Goal: Task Accomplishment & Management: Manage account settings

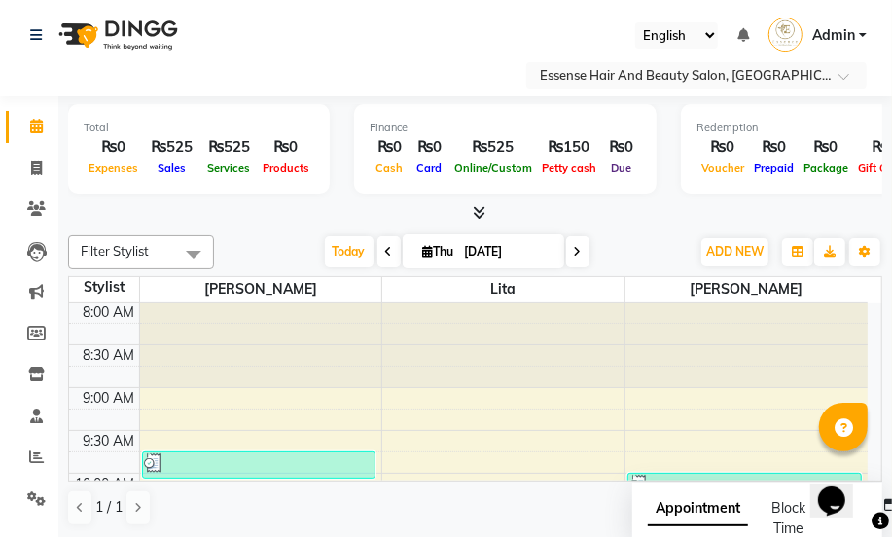
scroll to position [515, 0]
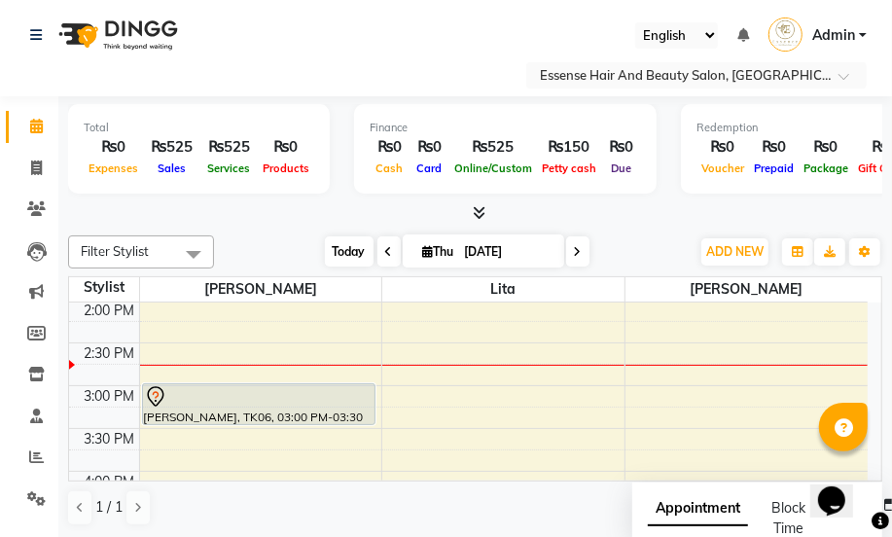
click at [334, 254] on span "Today" at bounding box center [349, 251] width 49 height 30
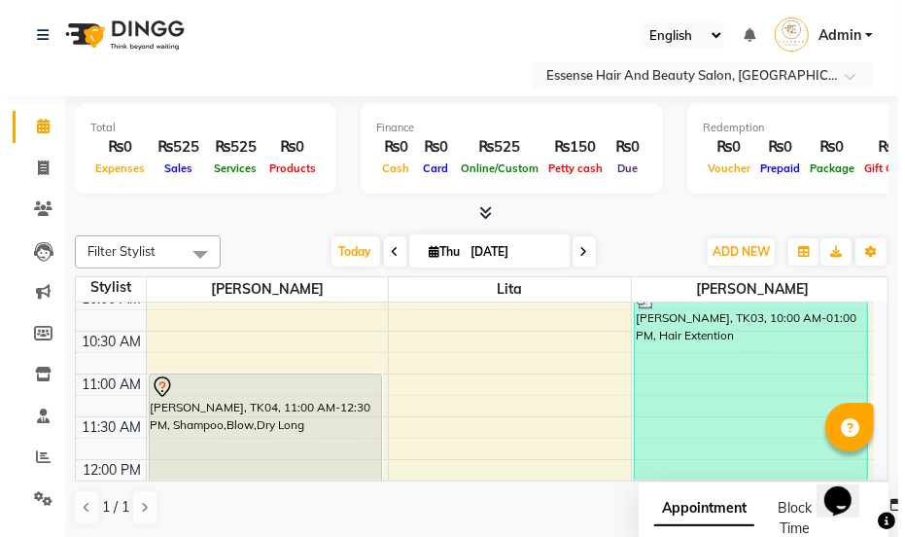
scroll to position [158, 0]
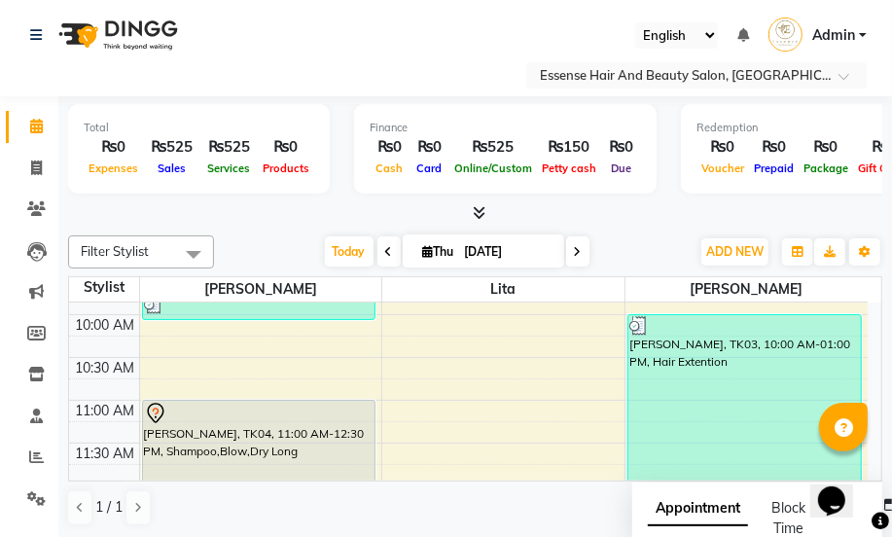
click at [155, 408] on icon at bounding box center [155, 413] width 23 height 23
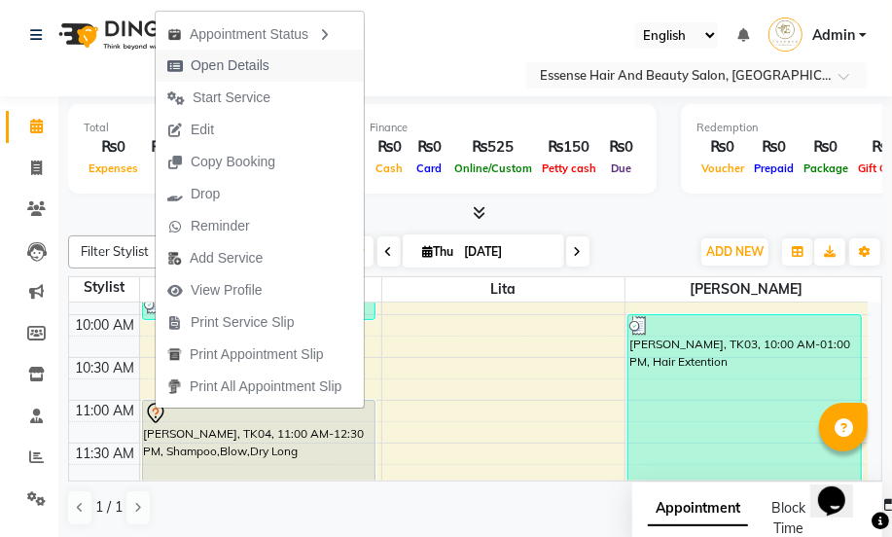
click at [231, 63] on span "Open Details" at bounding box center [230, 65] width 79 height 20
select select "7"
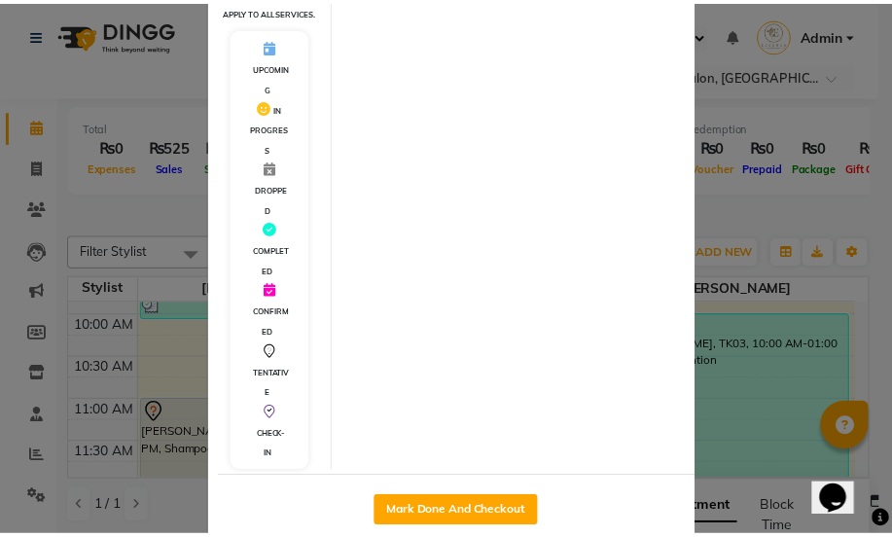
scroll to position [428, 0]
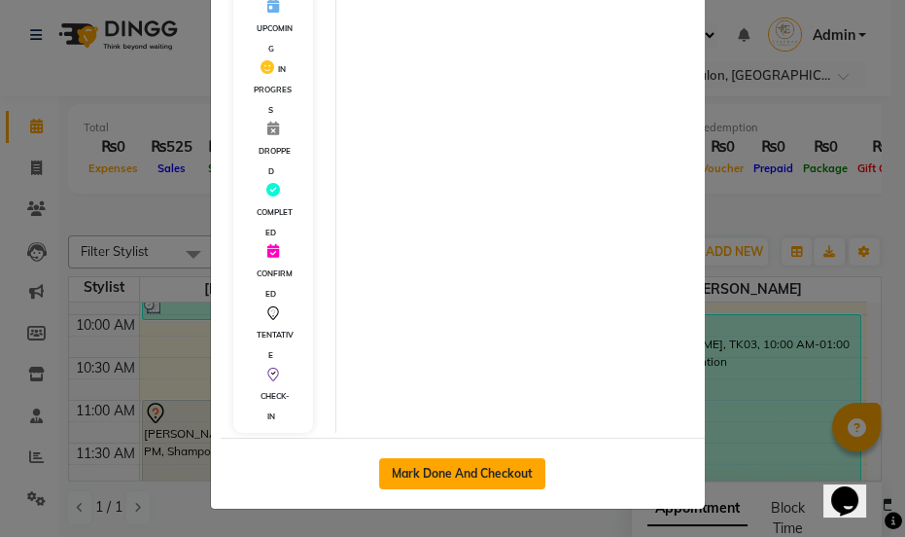
click at [456, 474] on button "Mark Done And Checkout" at bounding box center [462, 473] width 166 height 31
select select "service"
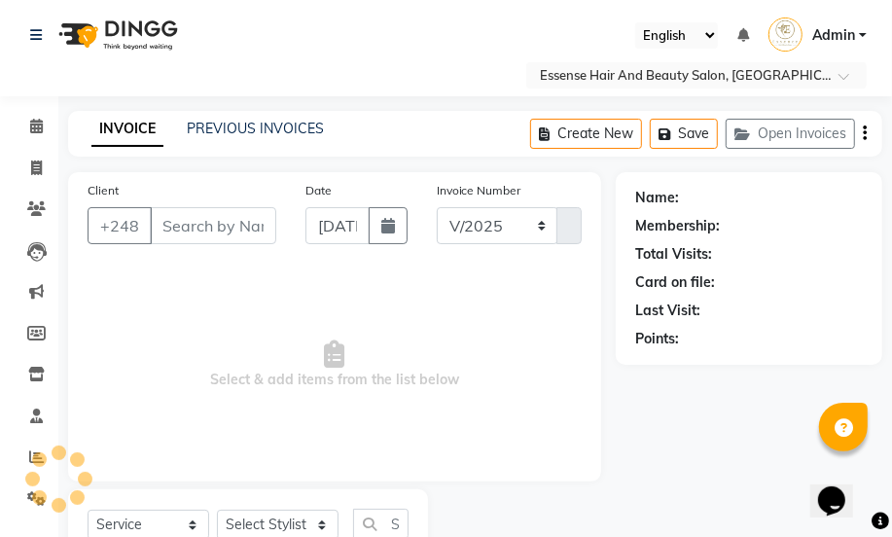
select select "8408"
type input "0368"
type input "2728586"
select select "81254"
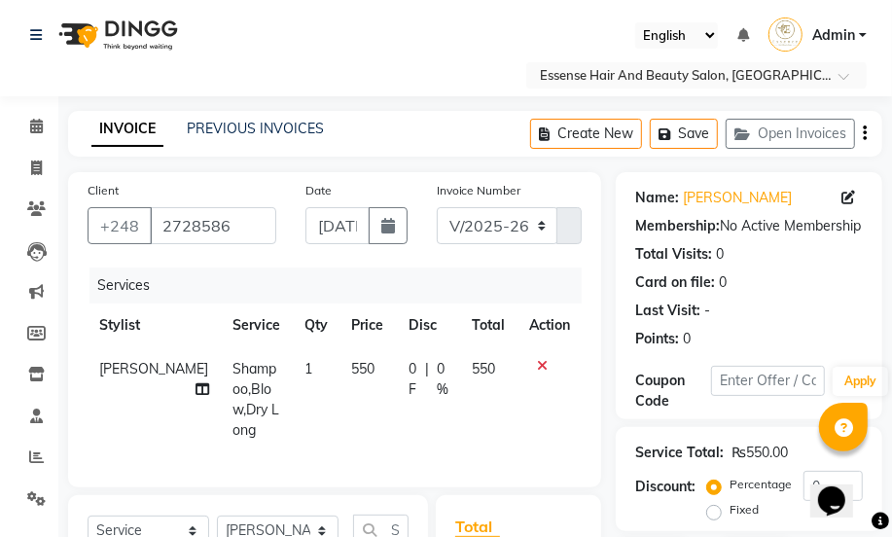
scroll to position [264, 0]
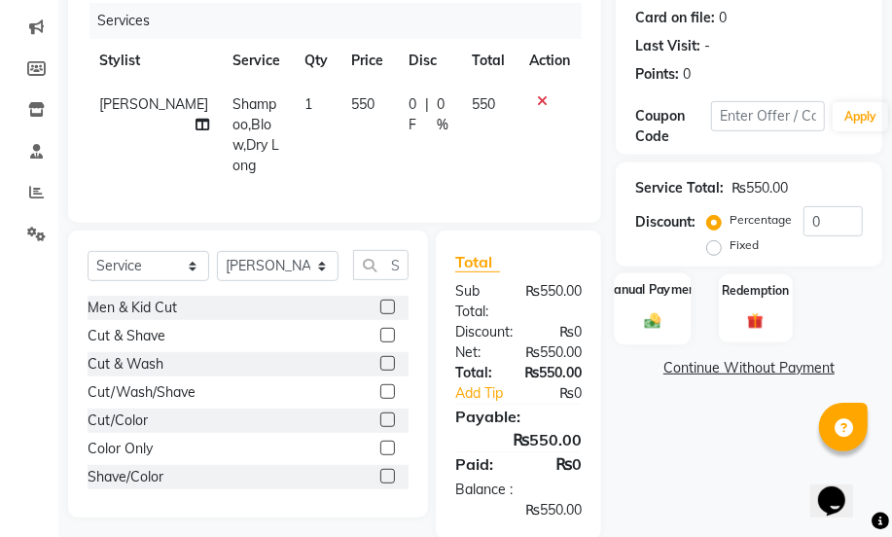
click at [651, 314] on img at bounding box center [652, 320] width 27 height 19
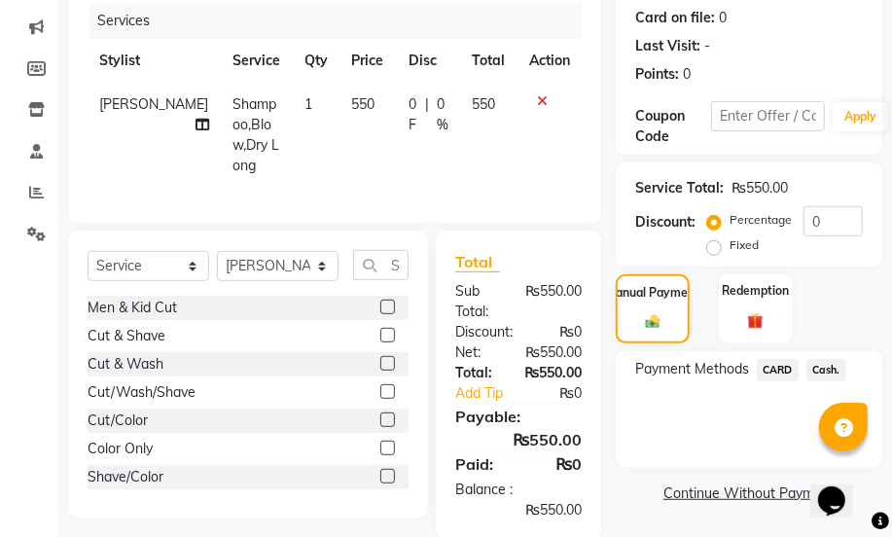
click at [820, 366] on span "Cash." at bounding box center [826, 370] width 40 height 22
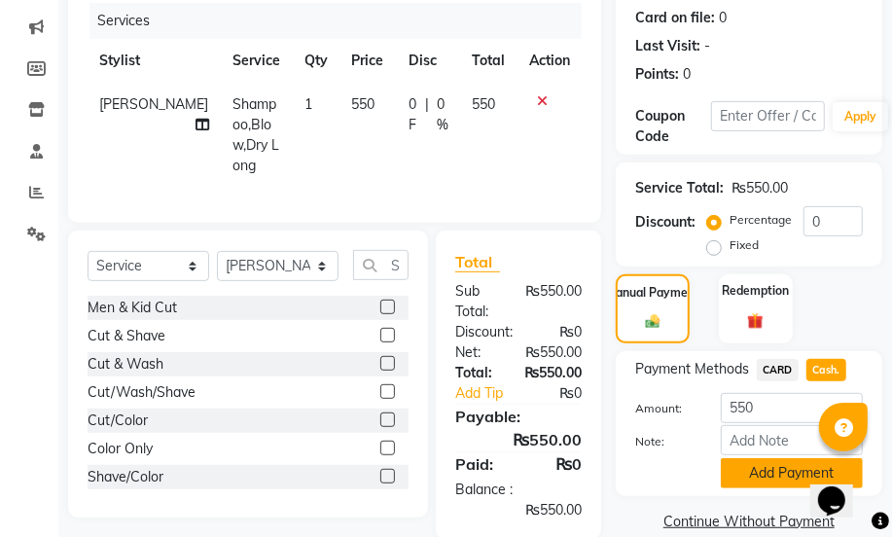
click at [776, 471] on button "Add Payment" at bounding box center [791, 473] width 142 height 30
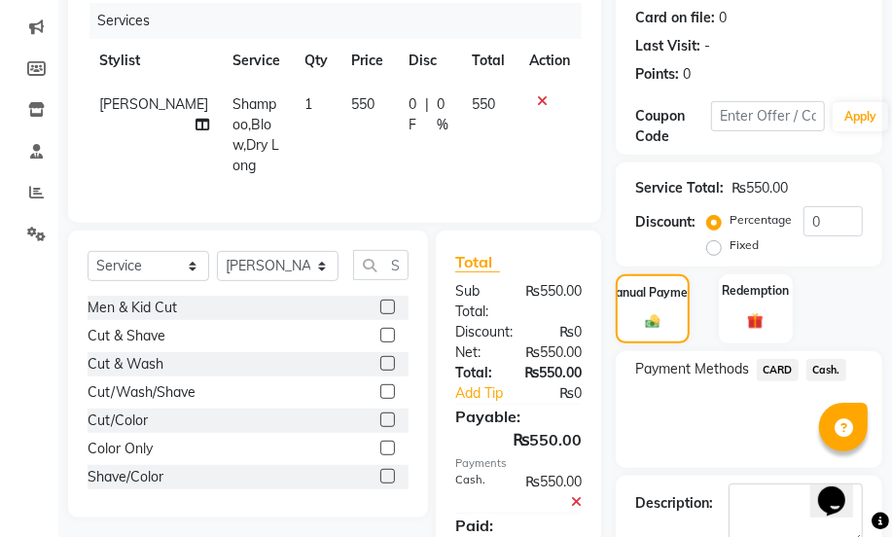
scroll to position [375, 0]
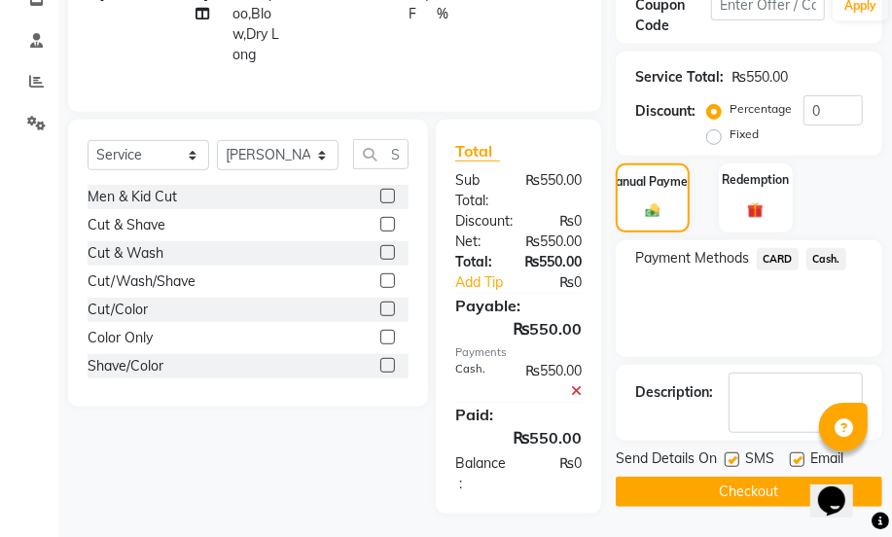
click at [758, 493] on button "Checkout" at bounding box center [748, 491] width 266 height 30
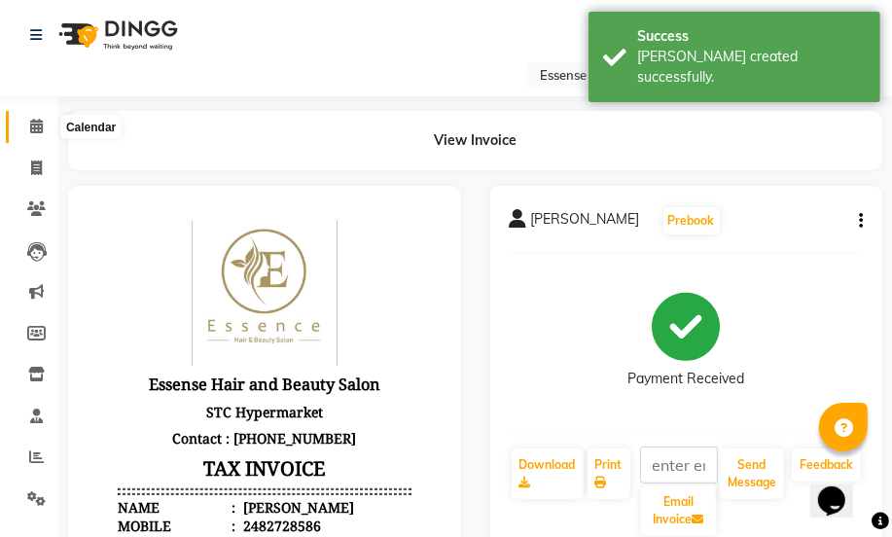
click at [33, 126] on icon at bounding box center [36, 126] width 13 height 15
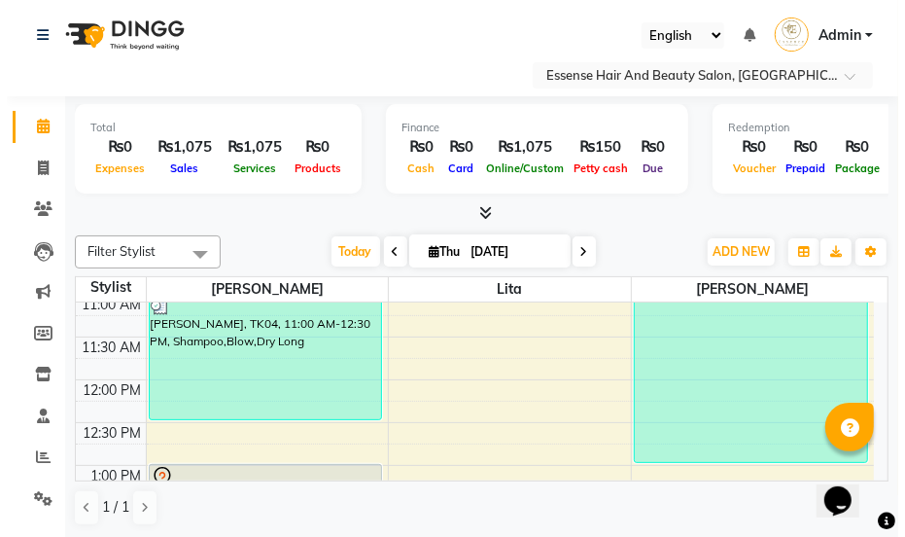
scroll to position [353, 0]
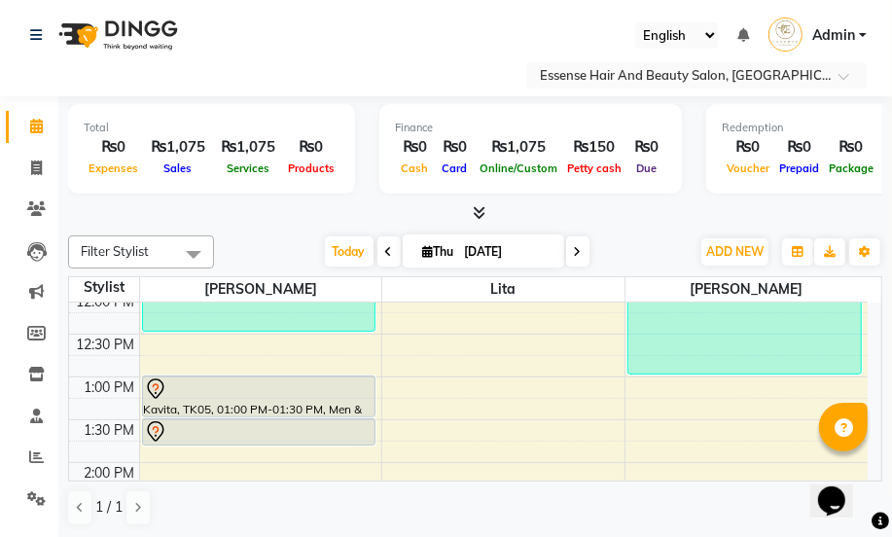
click at [155, 385] on icon at bounding box center [155, 388] width 23 height 23
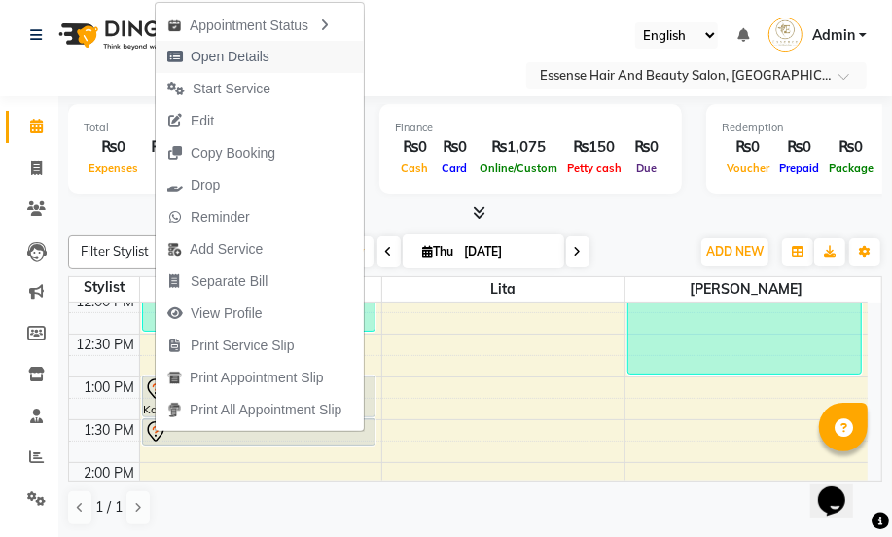
click at [223, 57] on span "Open Details" at bounding box center [230, 57] width 79 height 20
select select "7"
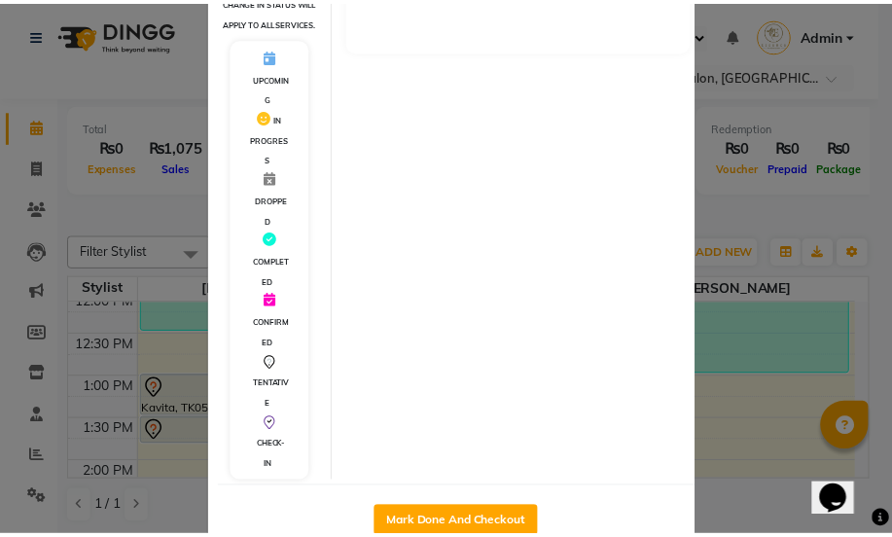
scroll to position [463, 0]
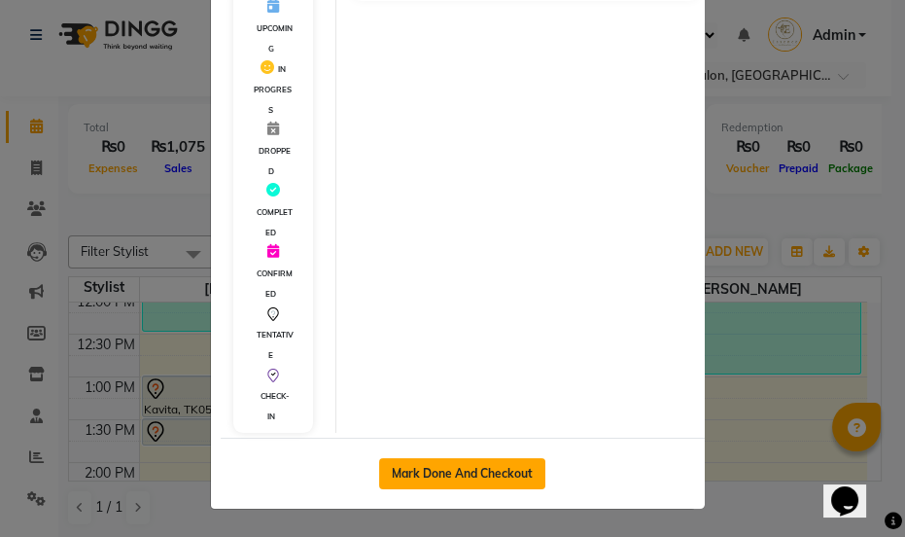
click at [473, 473] on button "Mark Done And Checkout" at bounding box center [462, 473] width 166 height 31
select select "service"
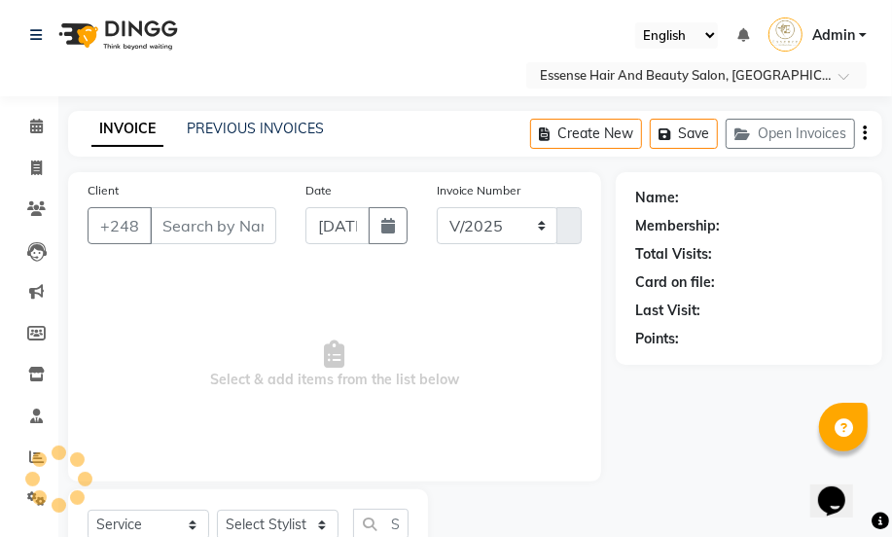
select select "8408"
type input "0369"
type input "2820721"
select select "81254"
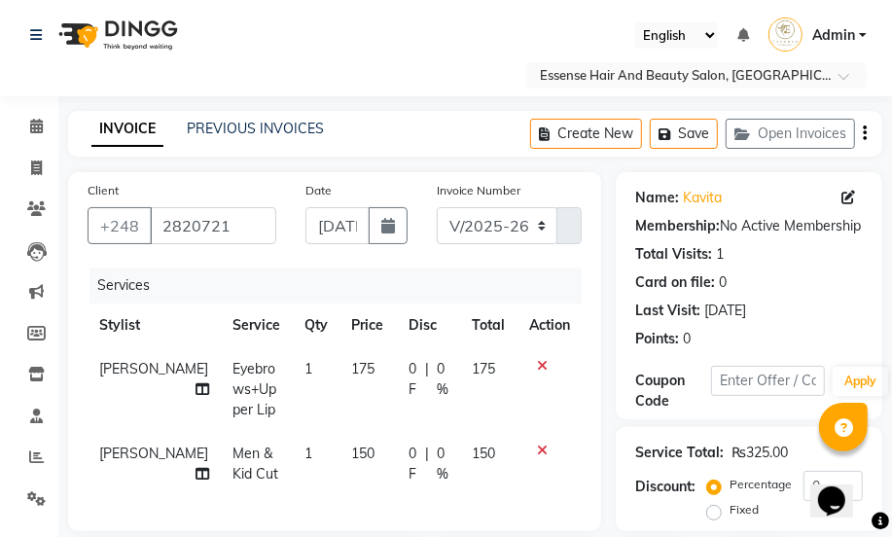
scroll to position [264, 0]
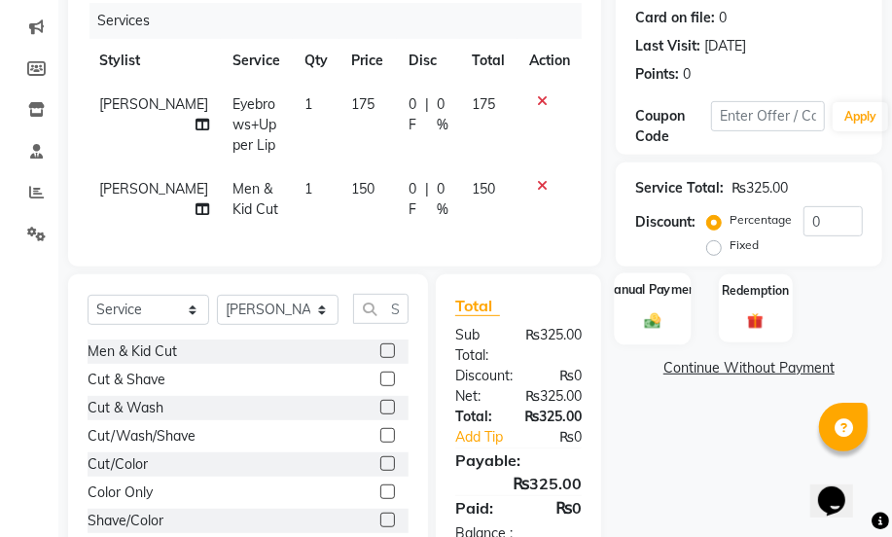
click at [643, 314] on img at bounding box center [652, 320] width 27 height 19
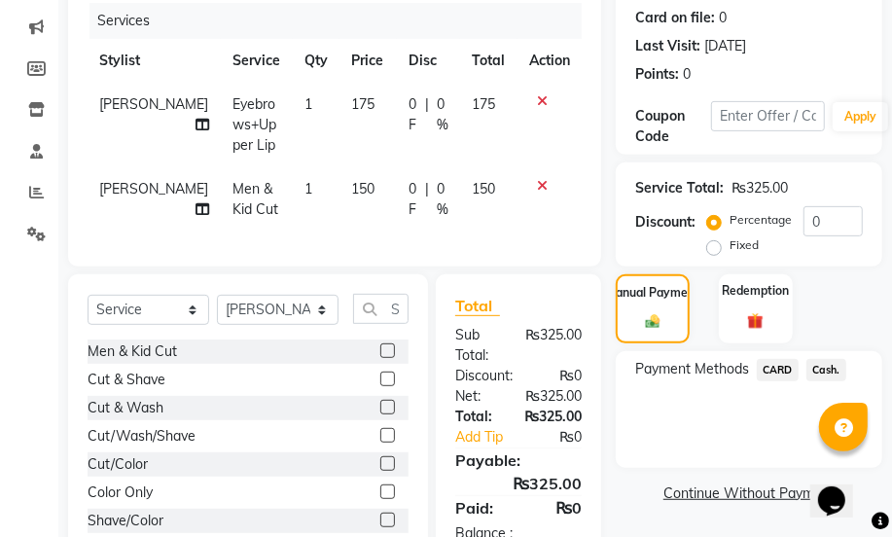
click at [818, 367] on span "Cash." at bounding box center [826, 370] width 40 height 22
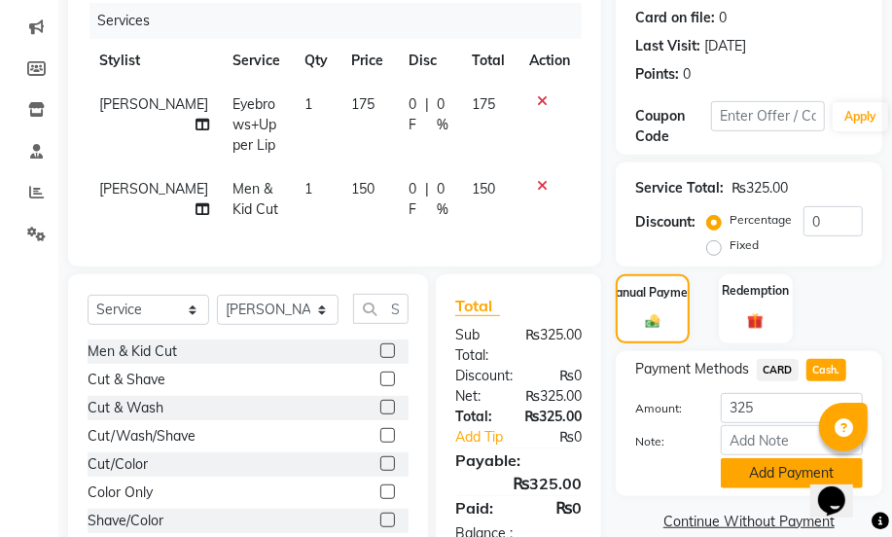
click at [778, 475] on button "Add Payment" at bounding box center [791, 473] width 142 height 30
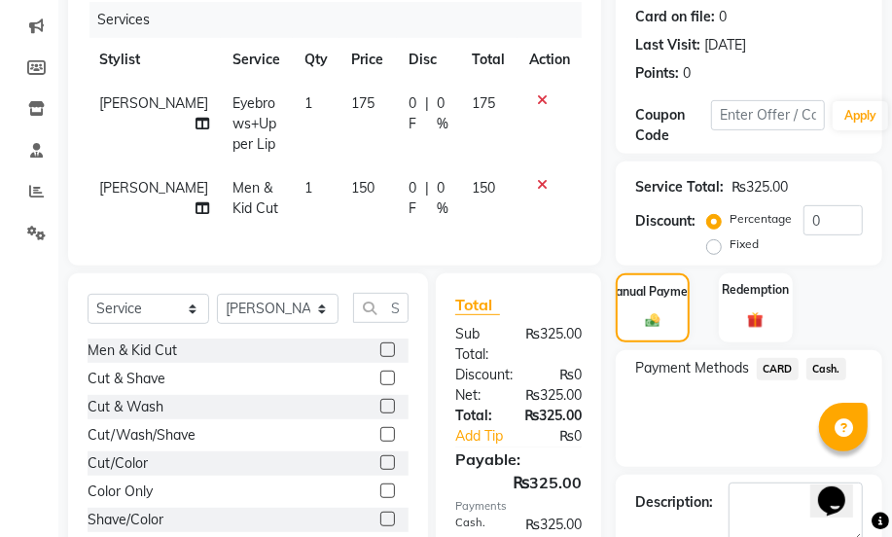
scroll to position [438, 0]
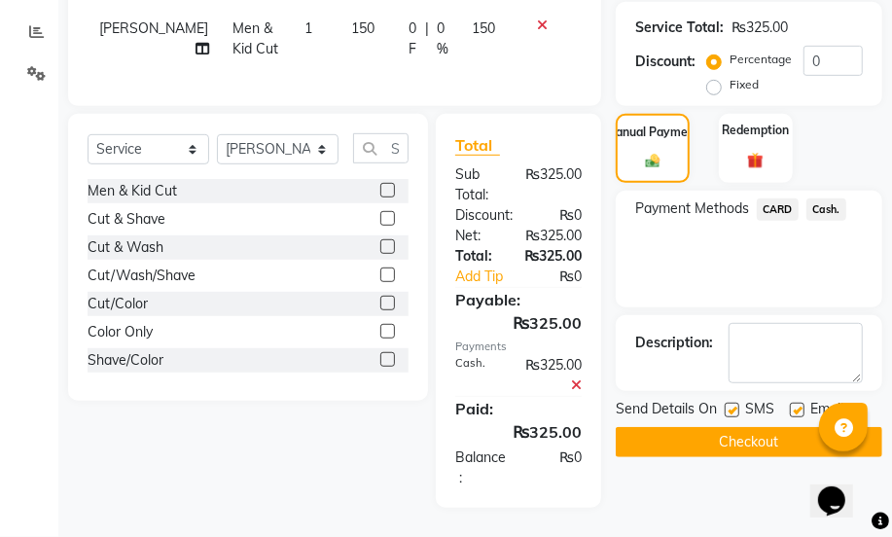
click at [736, 427] on button "Checkout" at bounding box center [748, 442] width 266 height 30
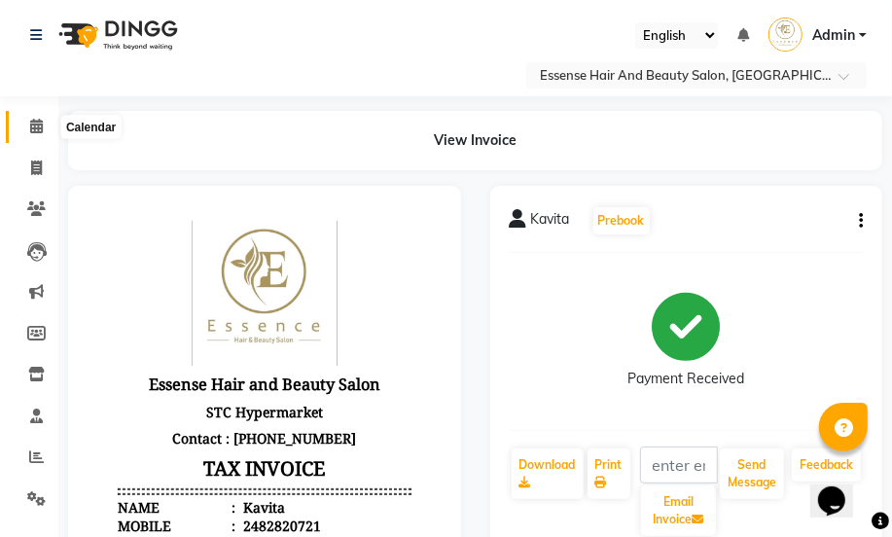
click at [39, 129] on icon at bounding box center [36, 126] width 13 height 15
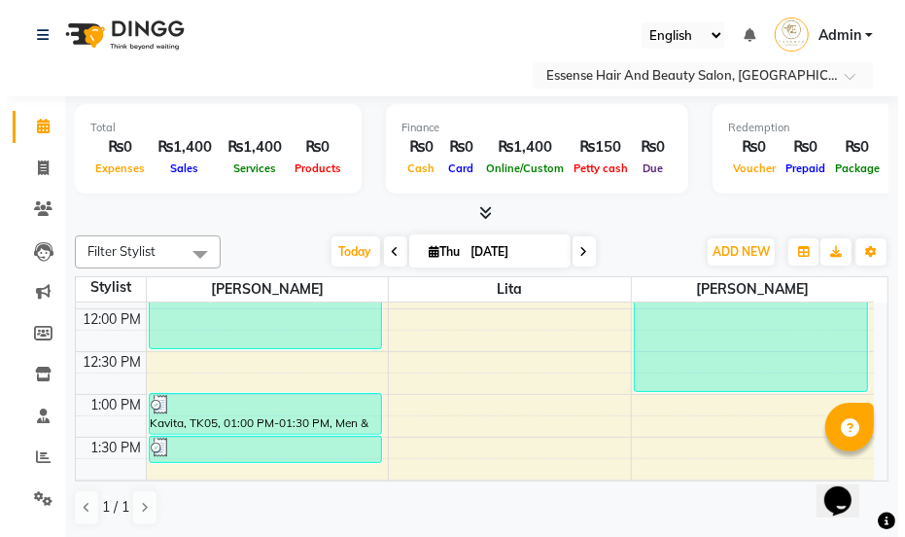
scroll to position [247, 0]
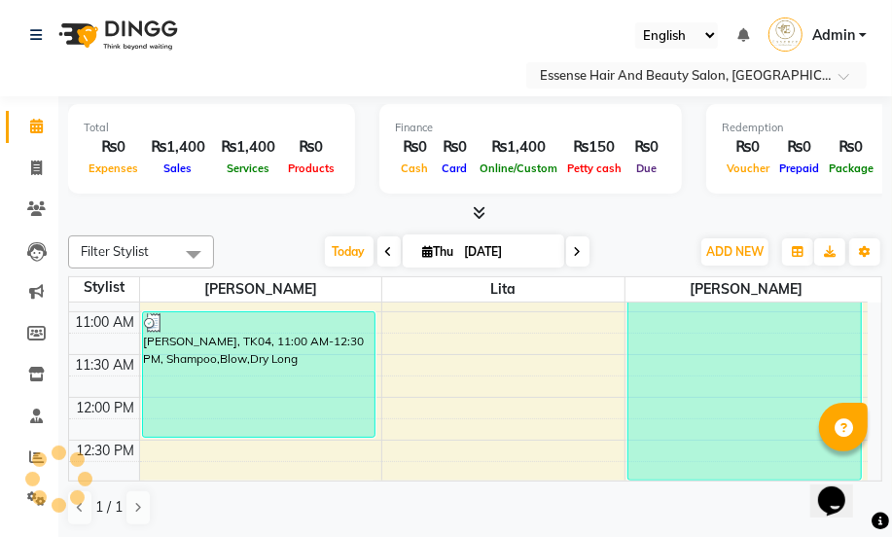
click at [147, 320] on img at bounding box center [153, 322] width 19 height 19
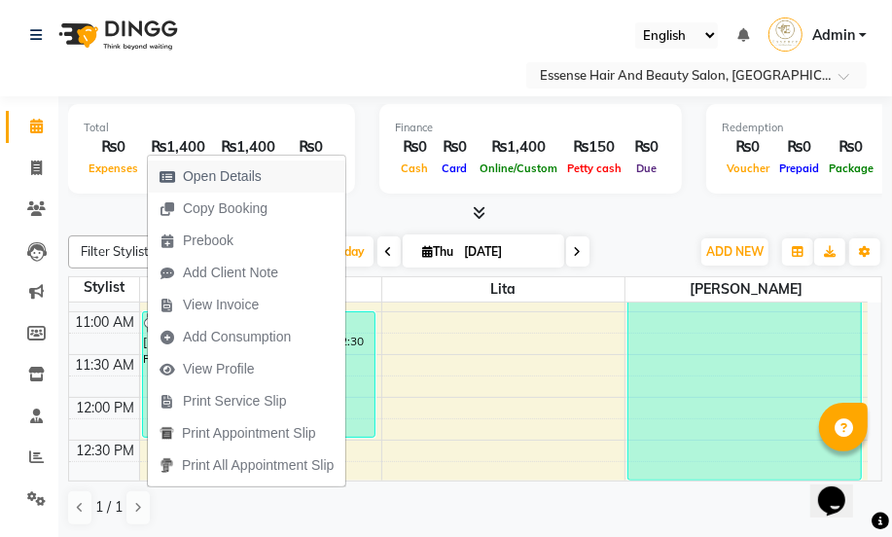
click at [213, 175] on span "Open Details" at bounding box center [222, 176] width 79 height 20
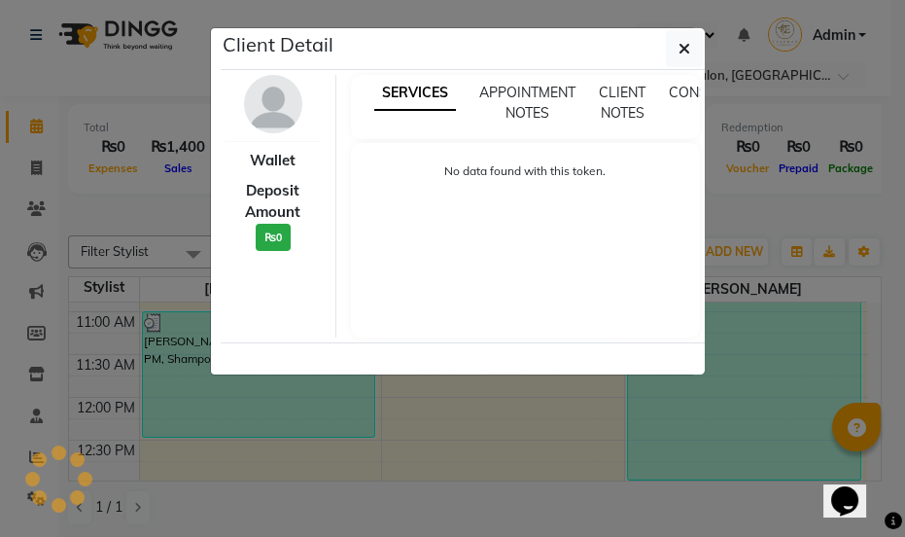
select select "3"
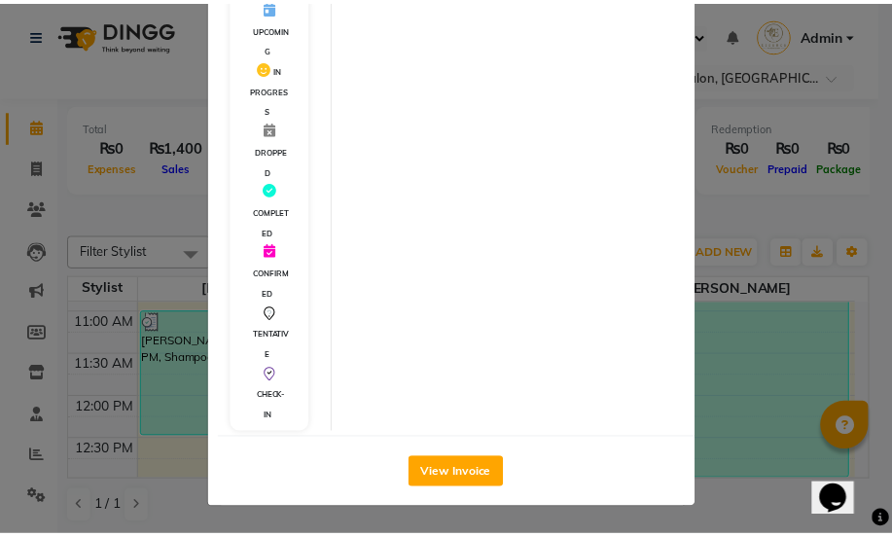
scroll to position [463, 0]
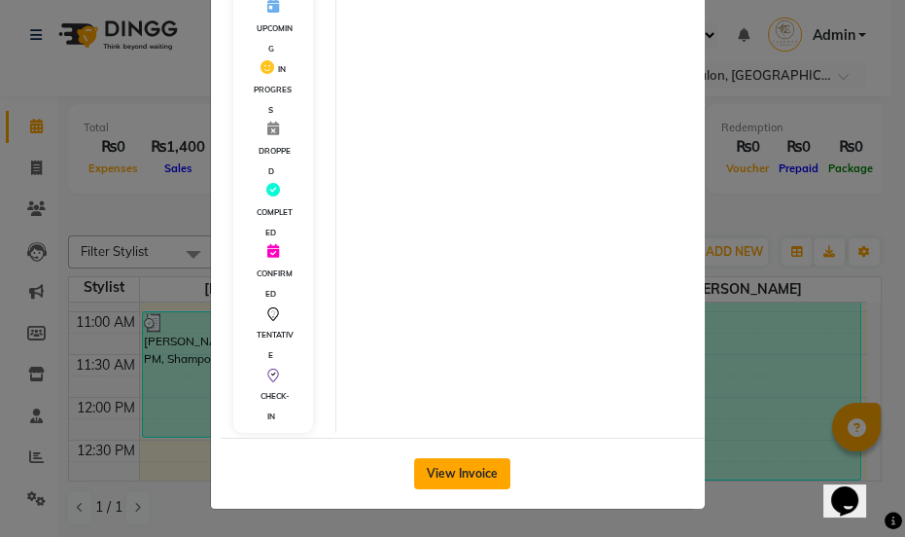
click at [466, 465] on button "View Invoice" at bounding box center [462, 473] width 96 height 31
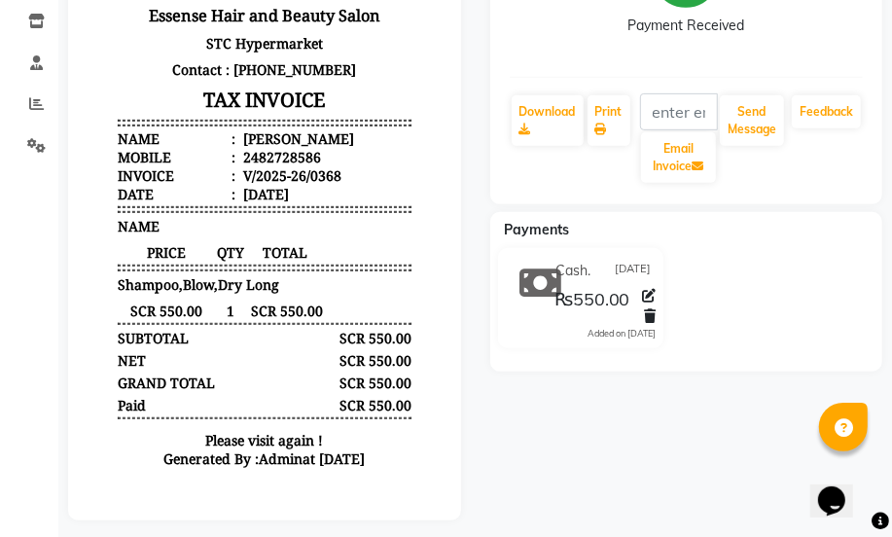
scroll to position [378, 0]
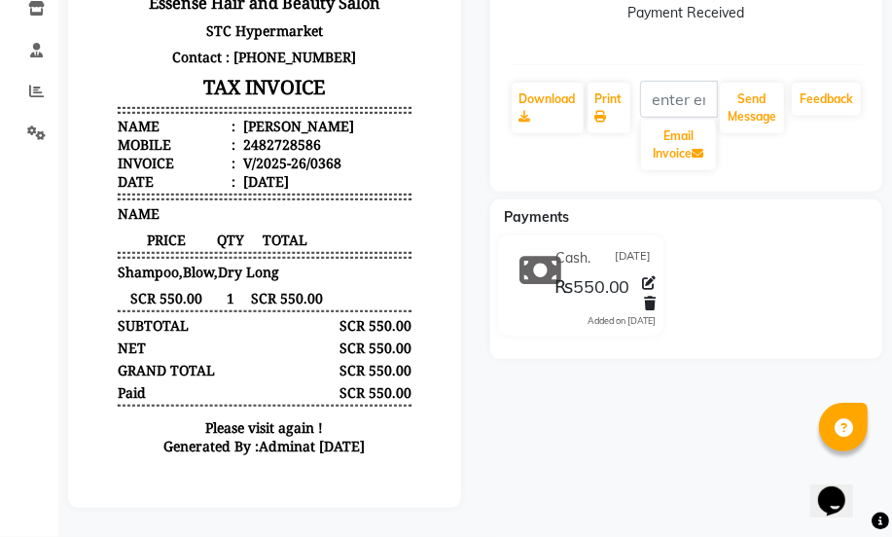
click at [547, 251] on div "Cash. [DATE] ₨550.00 Added on [DATE]" at bounding box center [603, 285] width 135 height 85
click at [653, 301] on icon at bounding box center [650, 304] width 12 height 14
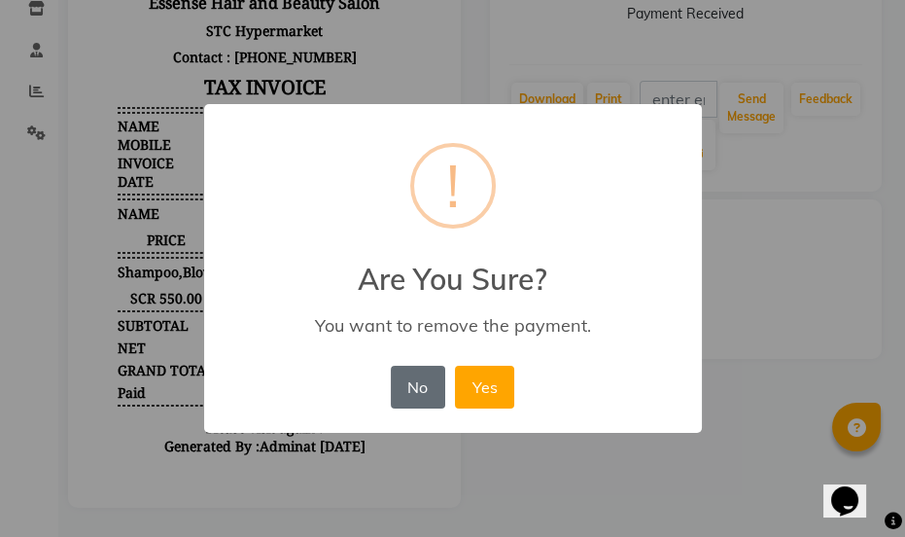
click at [427, 384] on button "No" at bounding box center [418, 387] width 54 height 43
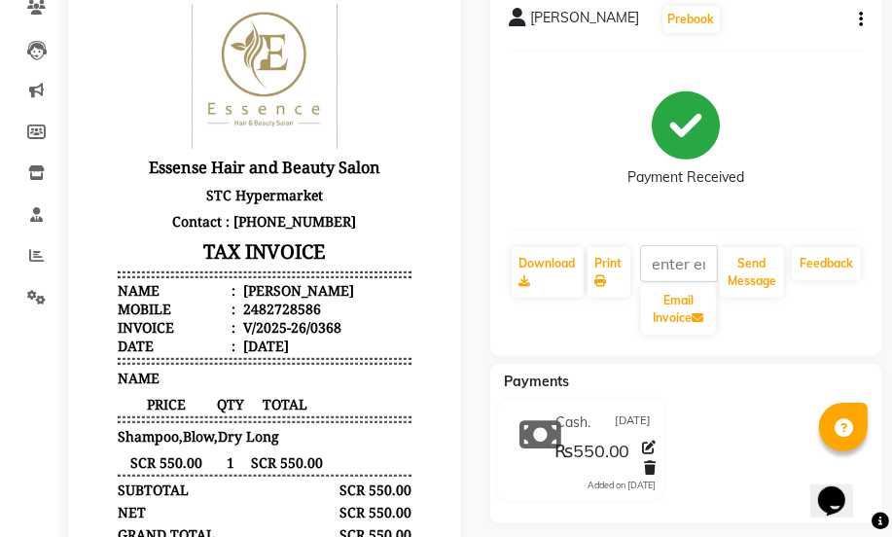
scroll to position [0, 0]
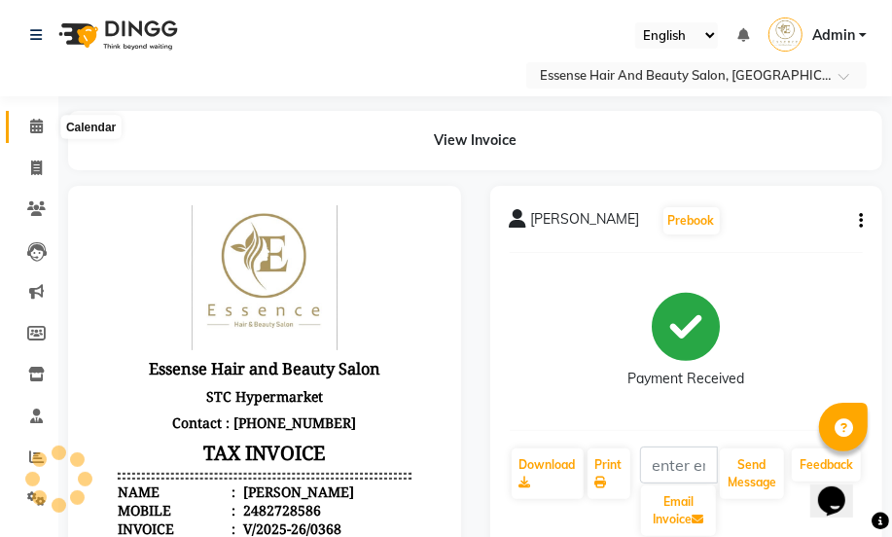
click at [36, 126] on icon at bounding box center [36, 126] width 13 height 15
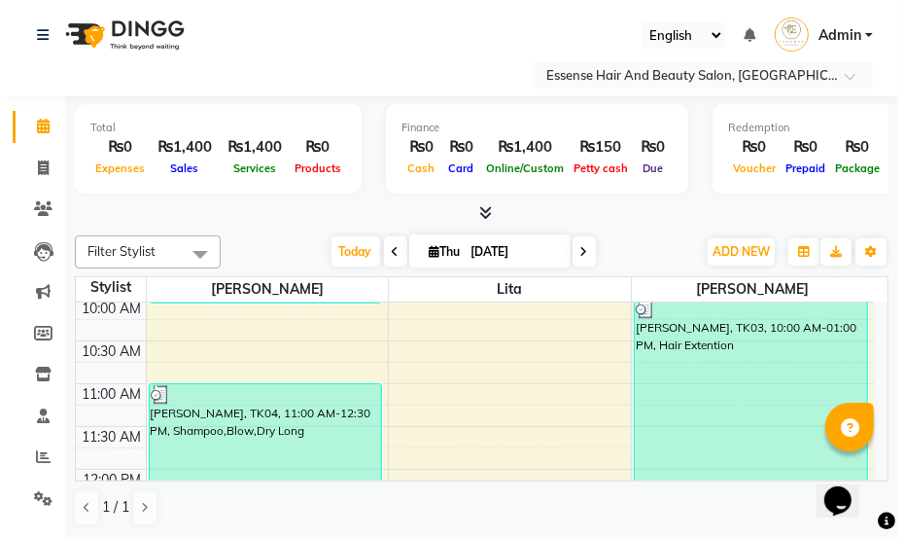
scroll to position [176, 0]
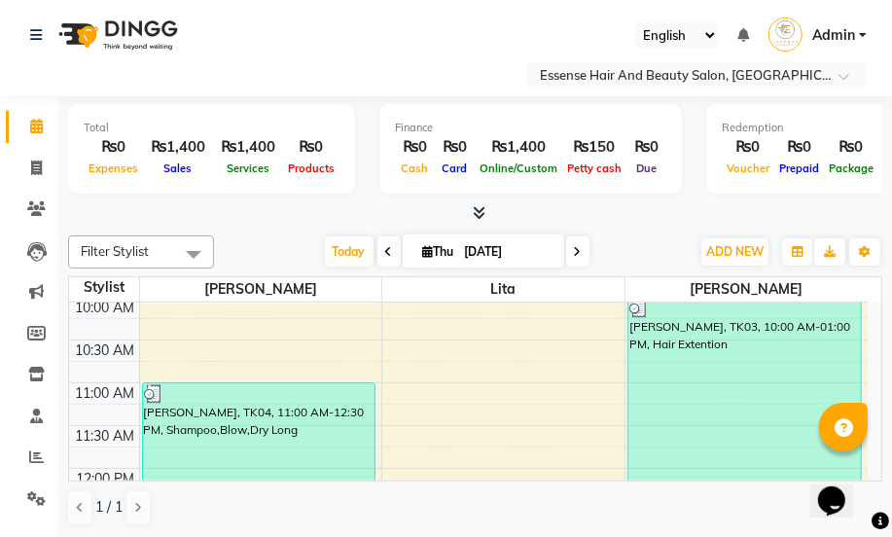
click at [640, 315] on div "[PERSON_NAME], TK03, 10:00 AM-01:00 PM, Hair Extention" at bounding box center [744, 424] width 232 height 253
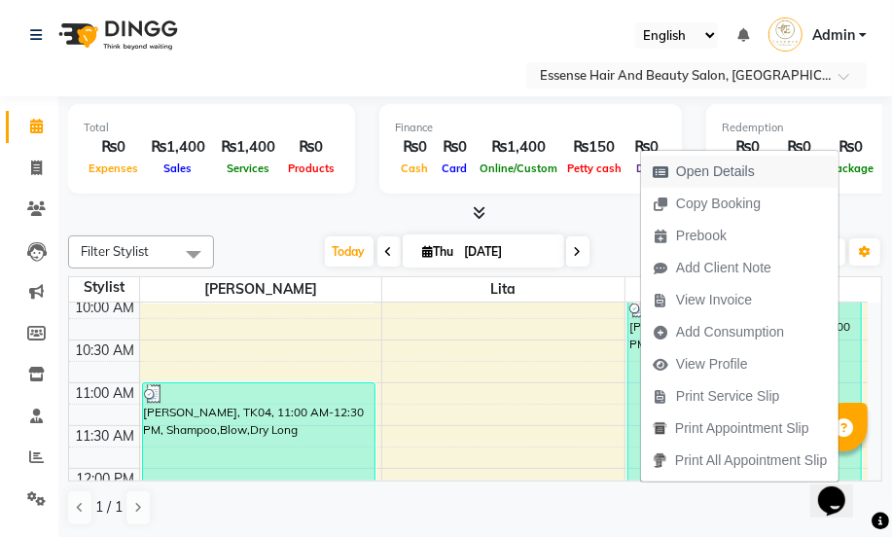
click at [705, 178] on span "Open Details" at bounding box center [715, 171] width 79 height 20
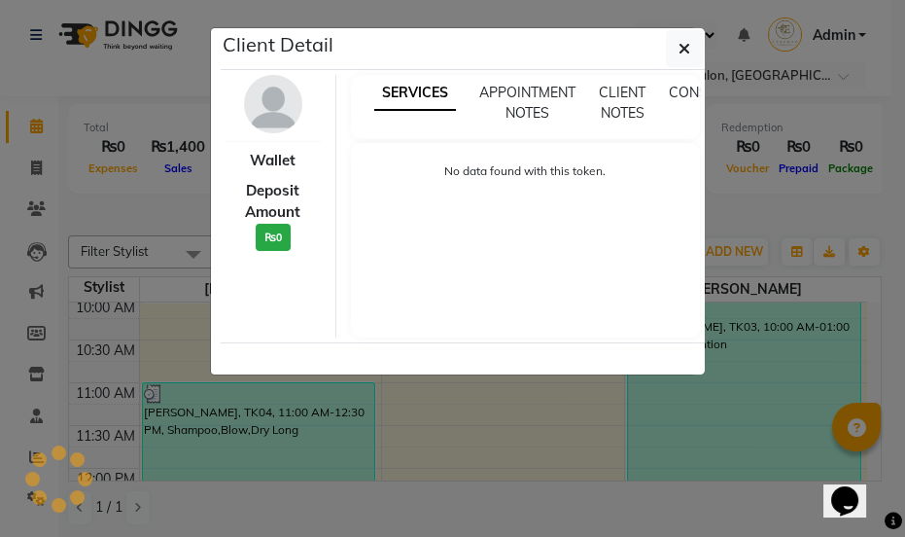
select select "3"
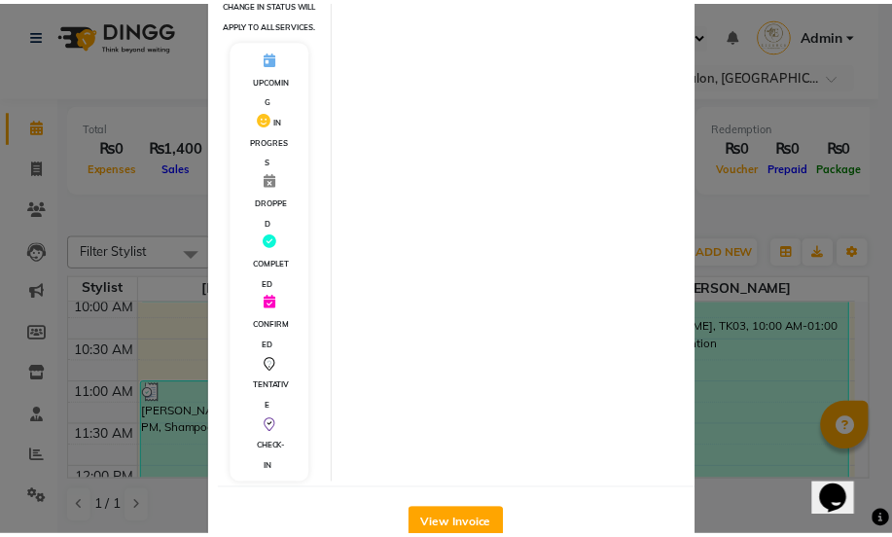
scroll to position [441, 0]
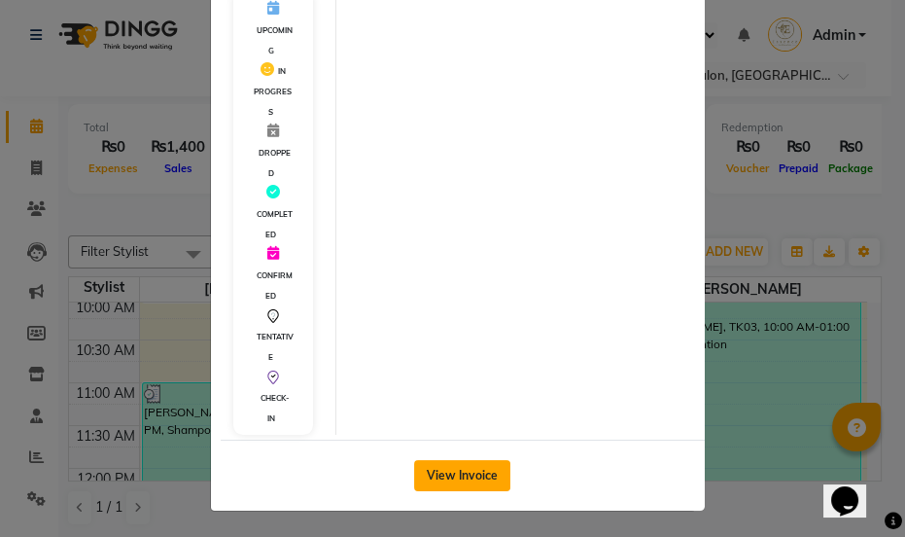
click at [458, 491] on button "View Invoice" at bounding box center [462, 475] width 96 height 31
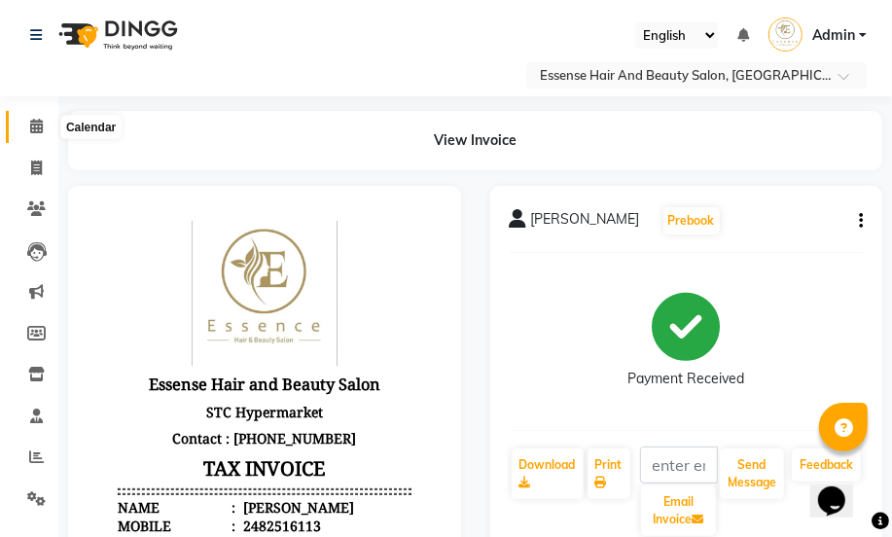
click at [37, 123] on icon at bounding box center [36, 126] width 13 height 15
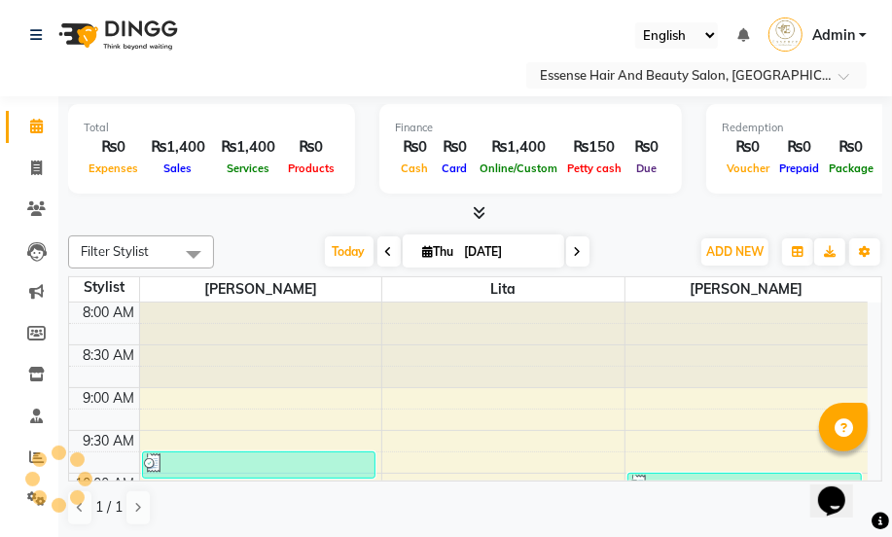
scroll to position [598, 0]
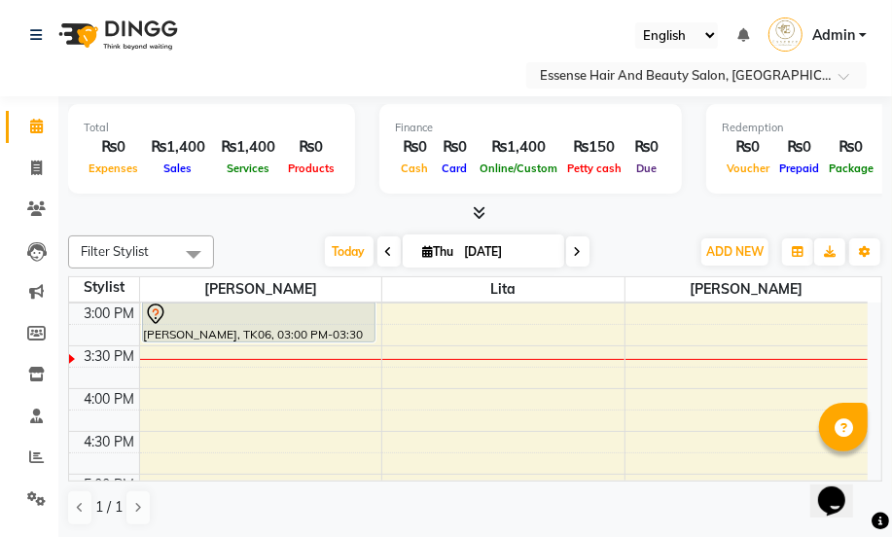
click at [574, 253] on span at bounding box center [577, 251] width 23 height 30
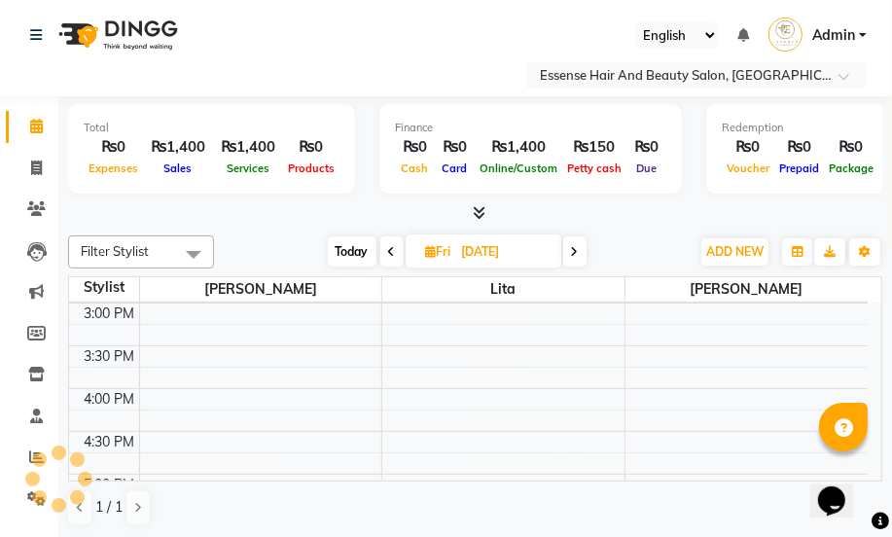
click at [574, 253] on icon at bounding box center [575, 252] width 8 height 12
type input "[DATE]"
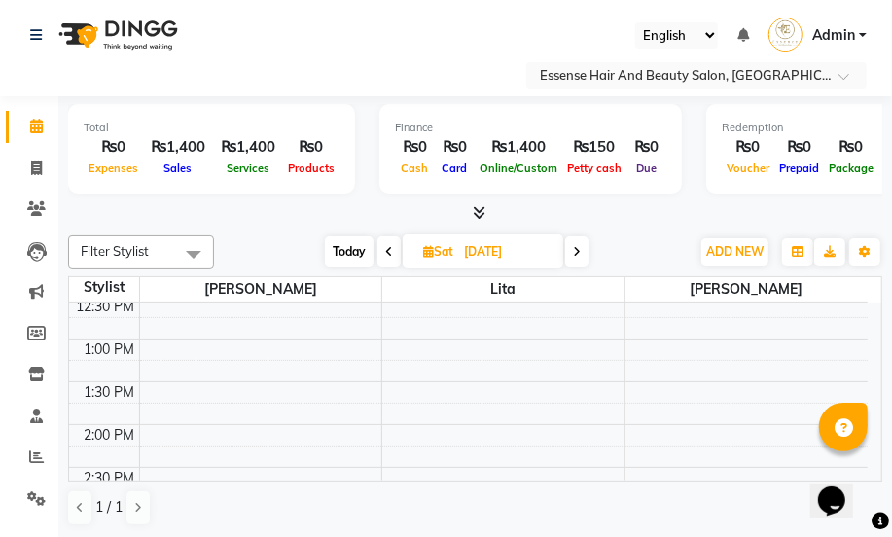
scroll to position [421, 0]
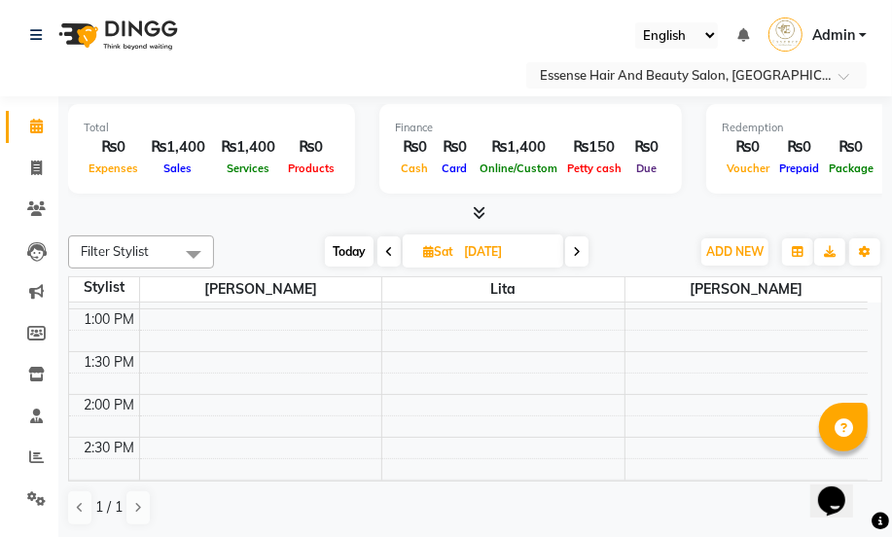
click at [149, 444] on div "8:00 AM 8:30 AM 9:00 AM 9:30 AM 10:00 AM 10:30 AM 11:00 AM 11:30 AM 12:00 PM 12…" at bounding box center [468, 436] width 798 height 1111
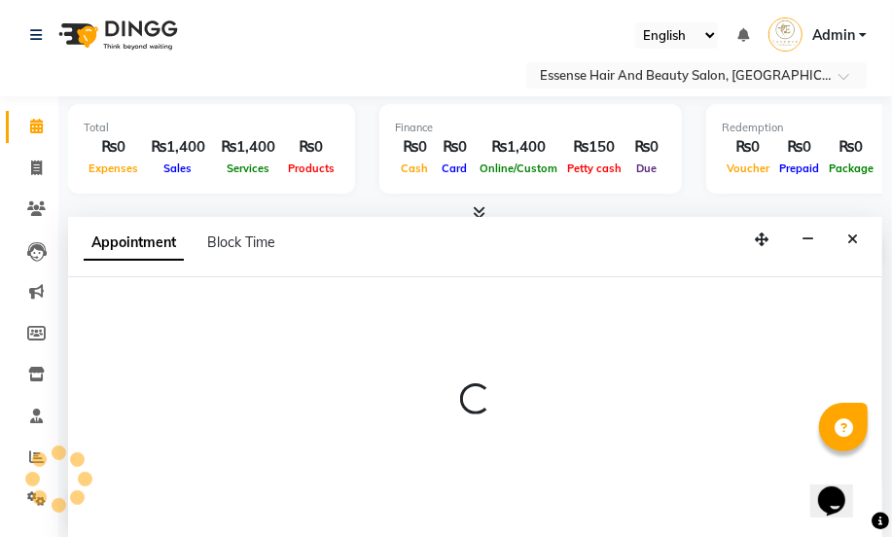
select select "81254"
select select "tentative"
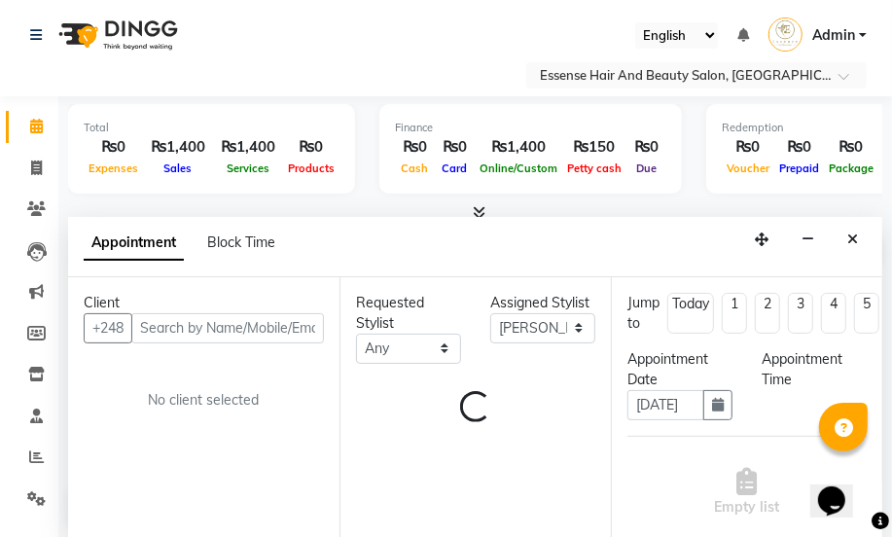
scroll to position [0, 0]
select select "870"
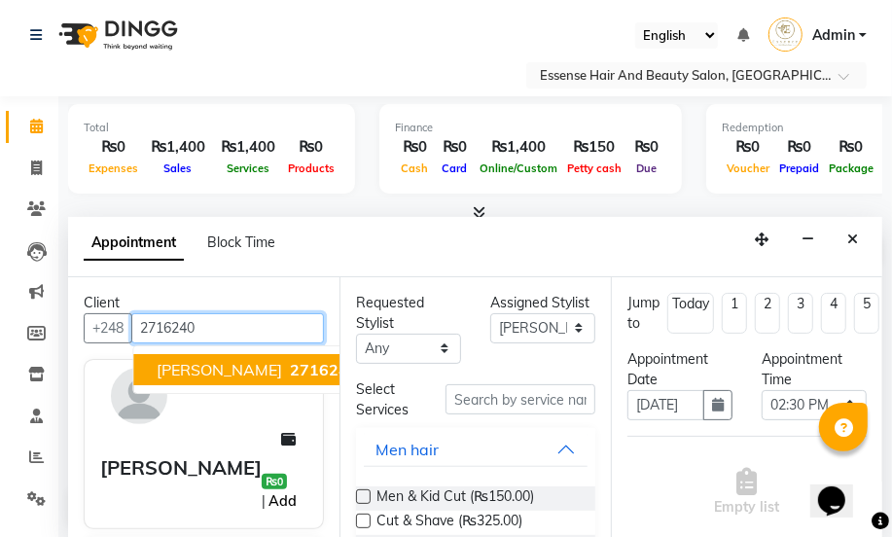
type input "2716240"
click at [285, 489] on link "Add" at bounding box center [282, 500] width 34 height 23
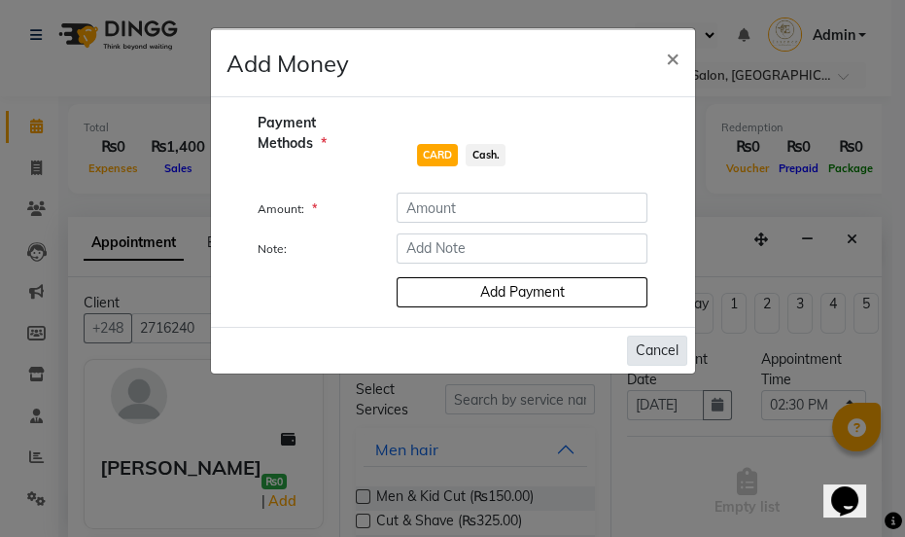
click at [659, 347] on button "Cancel" at bounding box center [657, 350] width 60 height 30
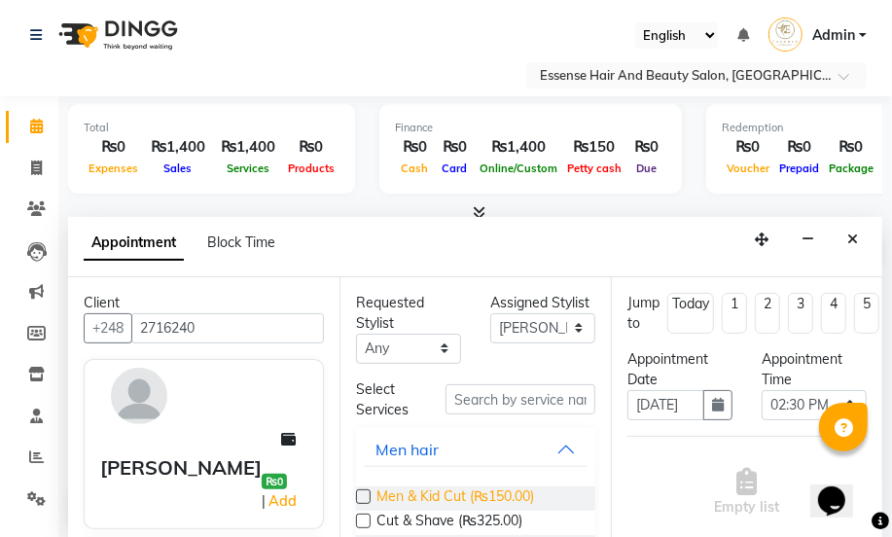
click at [468, 499] on span "Men & Kid Cut (₨150.00)" at bounding box center [455, 498] width 158 height 24
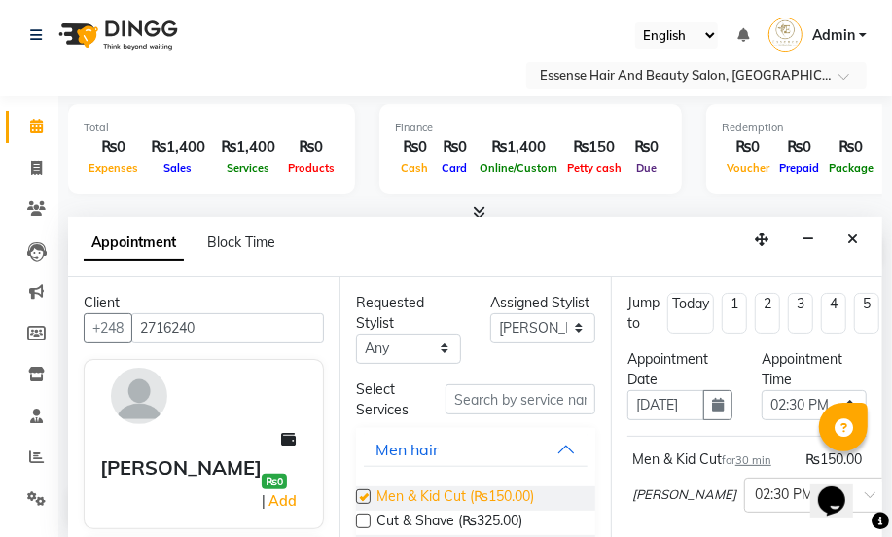
checkbox input "false"
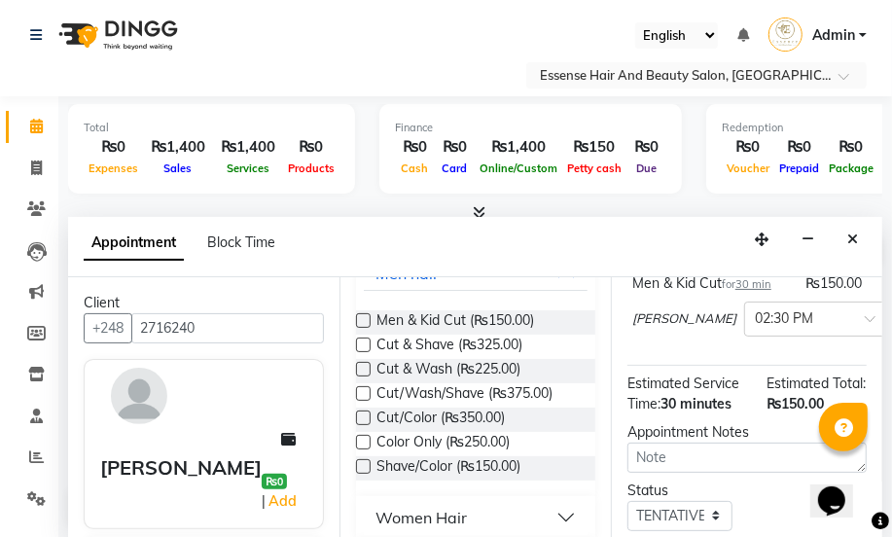
scroll to position [361, 0]
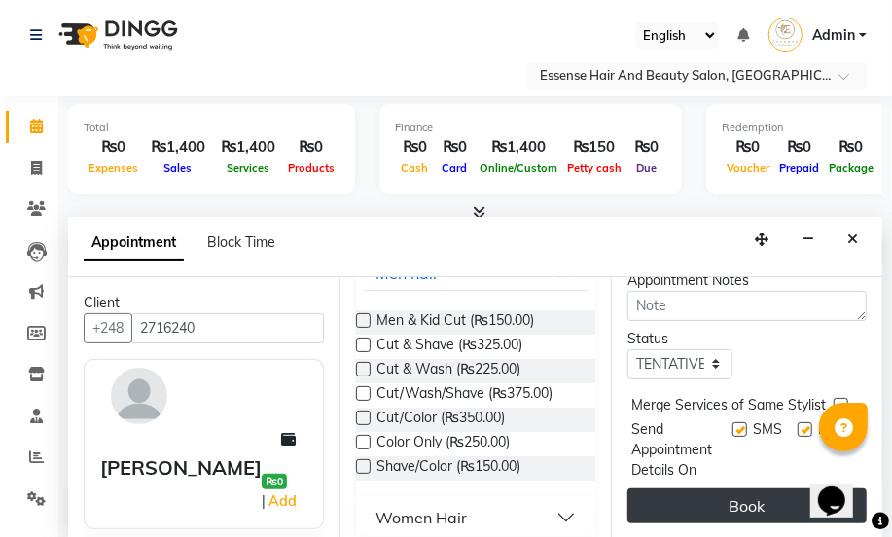
click at [689, 501] on button "Book" at bounding box center [746, 505] width 239 height 35
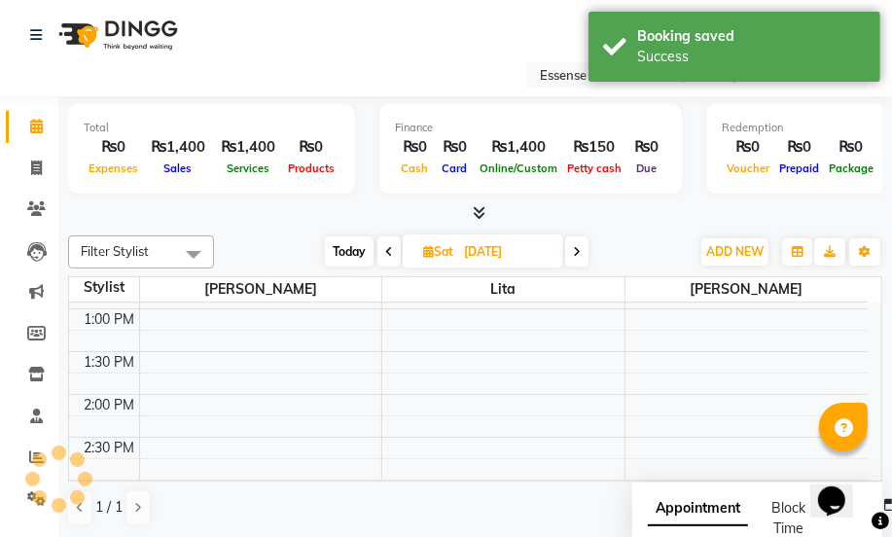
scroll to position [0, 0]
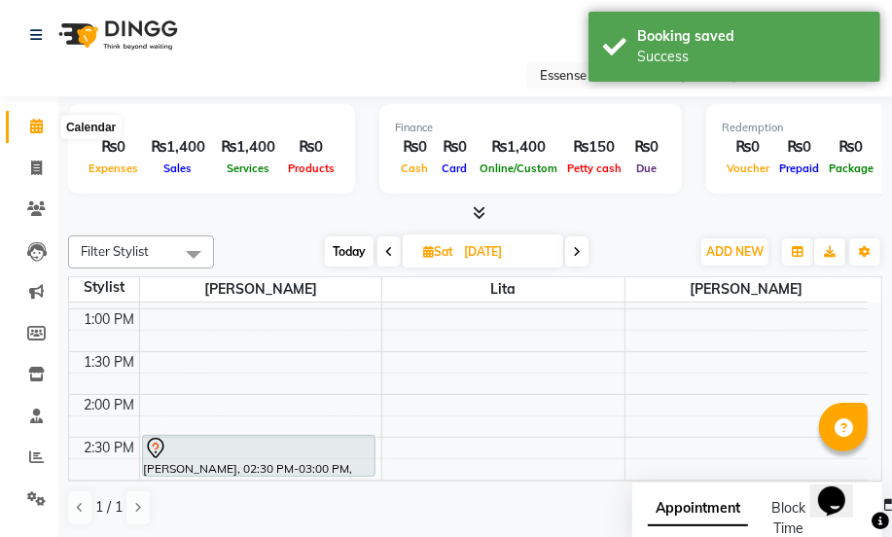
click at [38, 129] on icon at bounding box center [36, 126] width 13 height 15
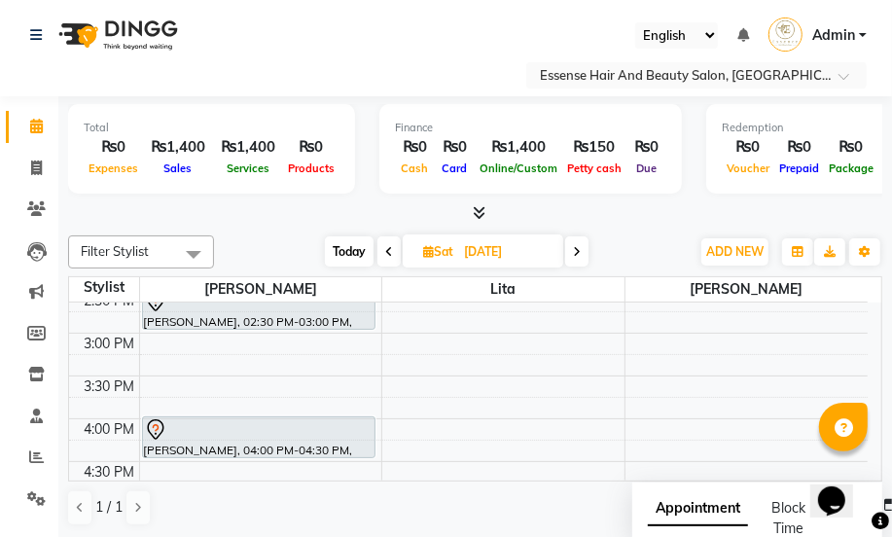
scroll to position [598, 0]
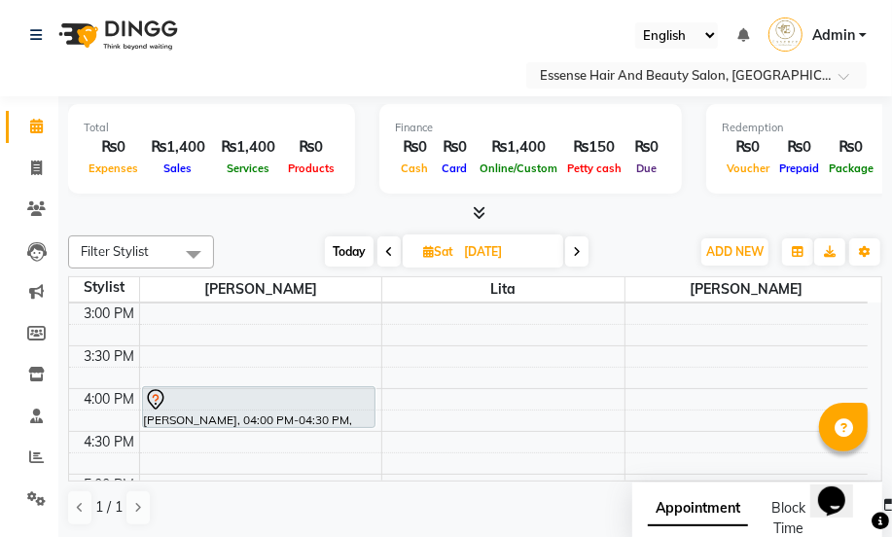
click at [387, 250] on icon at bounding box center [389, 252] width 8 height 12
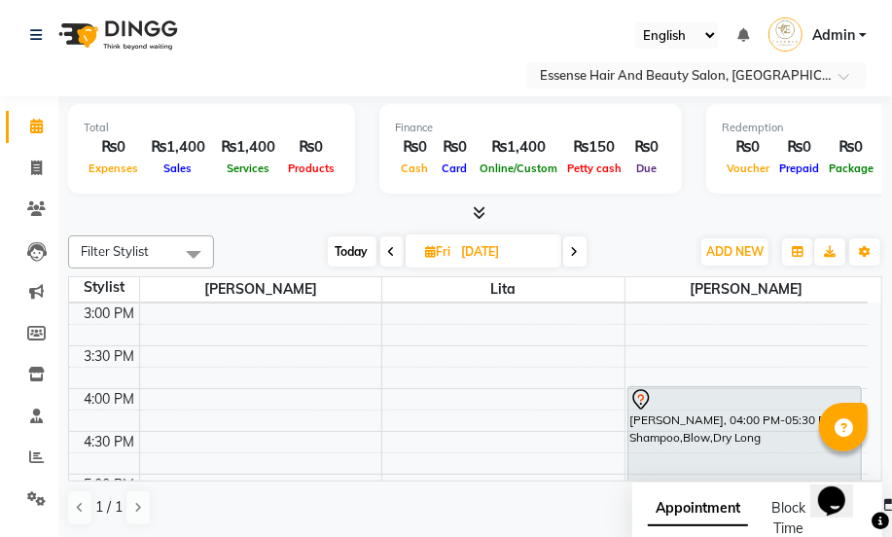
click at [577, 248] on icon at bounding box center [575, 252] width 8 height 12
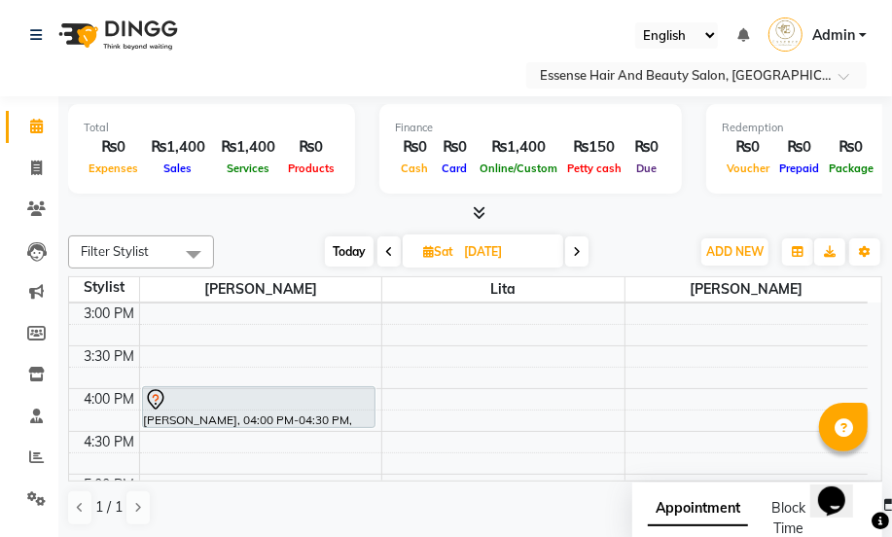
click at [389, 251] on icon at bounding box center [389, 252] width 8 height 12
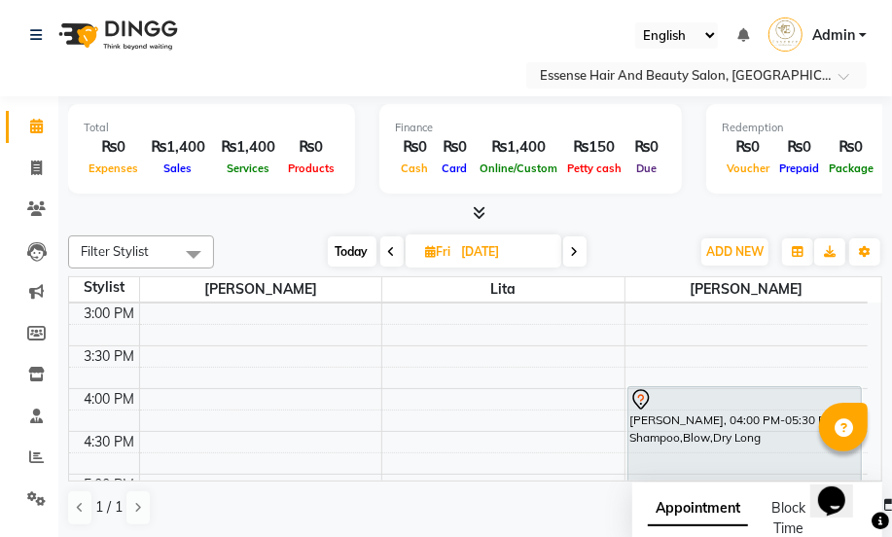
click at [350, 259] on span "Today" at bounding box center [352, 251] width 49 height 30
type input "[DATE]"
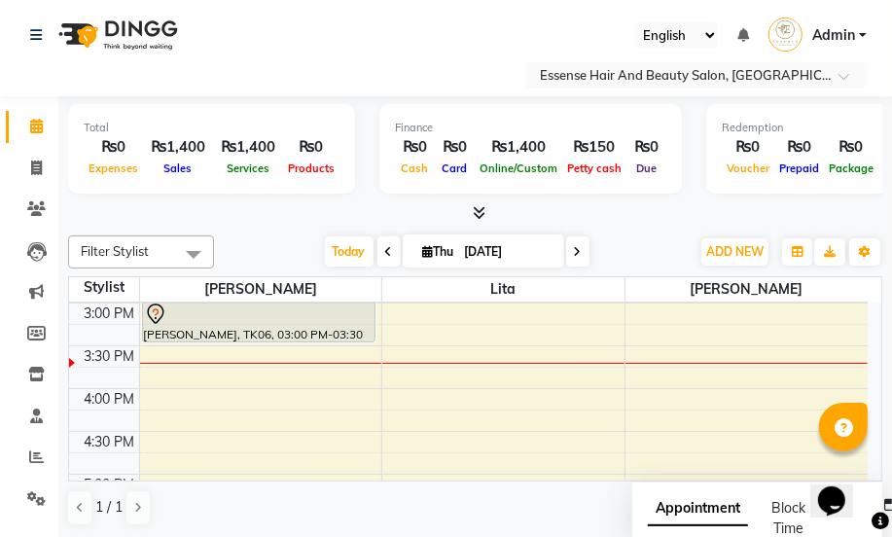
click at [145, 403] on div "8:00 AM 8:30 AM 9:00 AM 9:30 AM 10:00 AM 10:30 AM 11:00 AM 11:30 AM 12:00 PM 12…" at bounding box center [468, 259] width 798 height 1111
select select "81254"
select select "tentative"
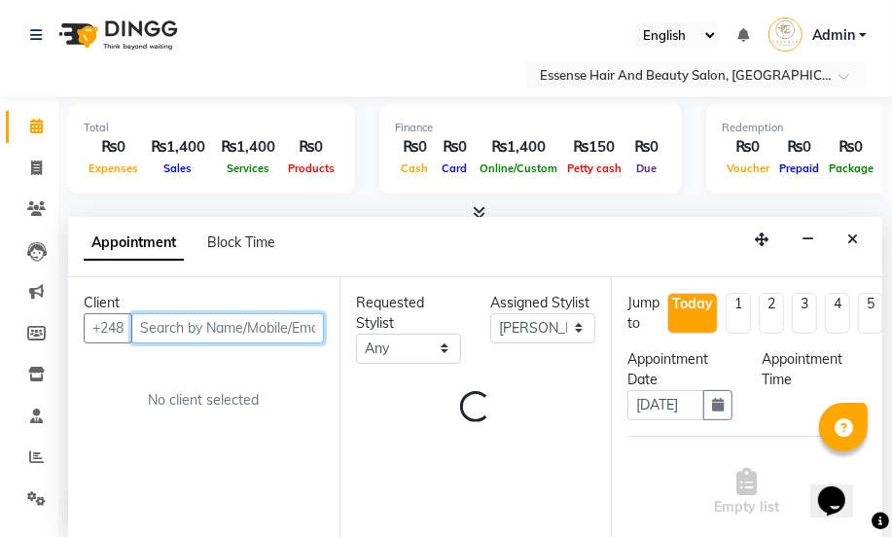
select select "960"
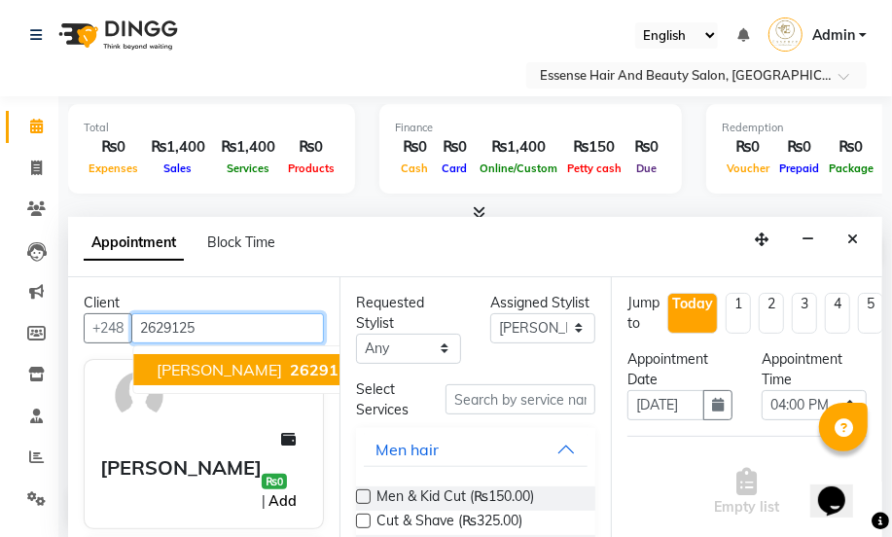
type input "2629125"
click at [290, 489] on link "Add" at bounding box center [282, 500] width 34 height 23
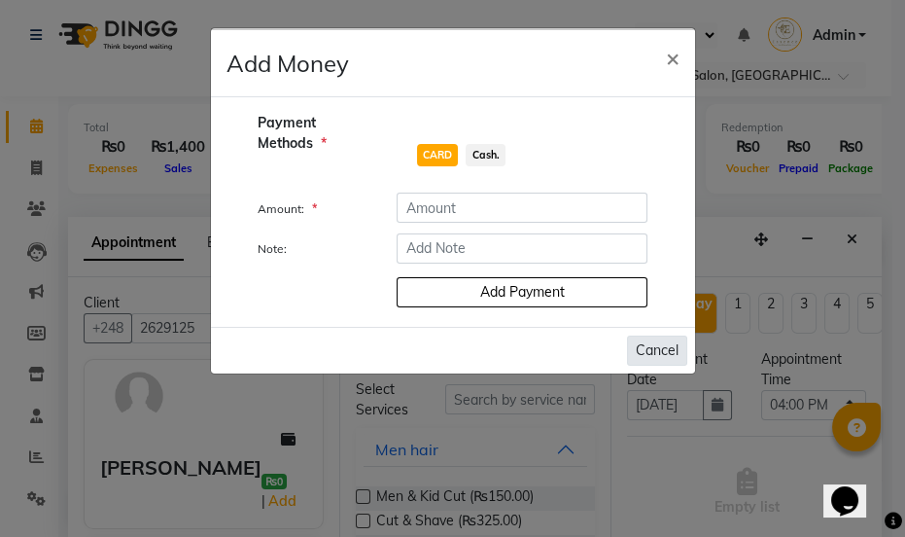
click at [649, 342] on button "Cancel" at bounding box center [657, 350] width 60 height 30
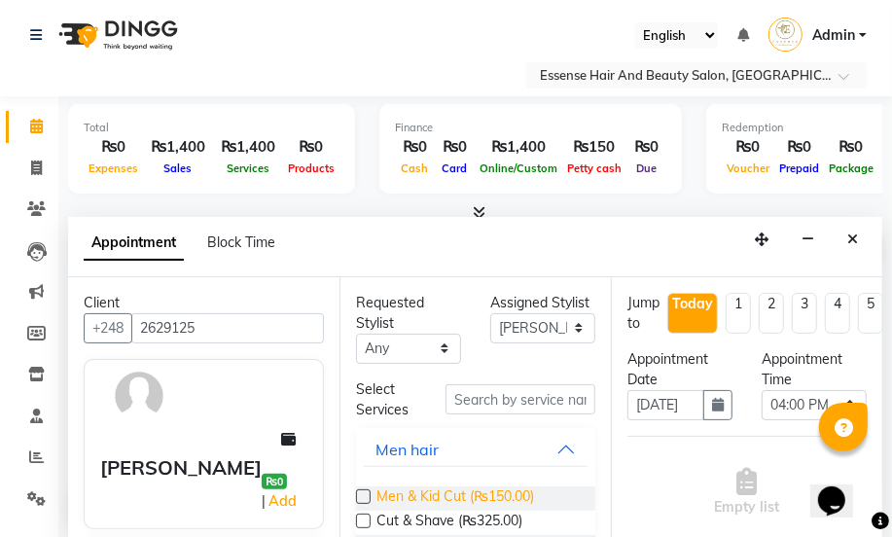
click at [437, 494] on span "Men & Kid Cut (₨150.00)" at bounding box center [455, 498] width 158 height 24
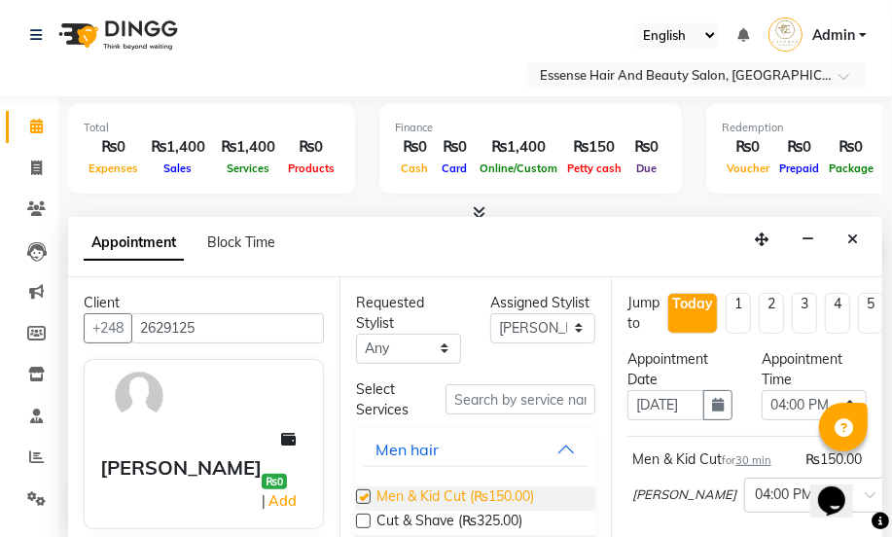
checkbox input "false"
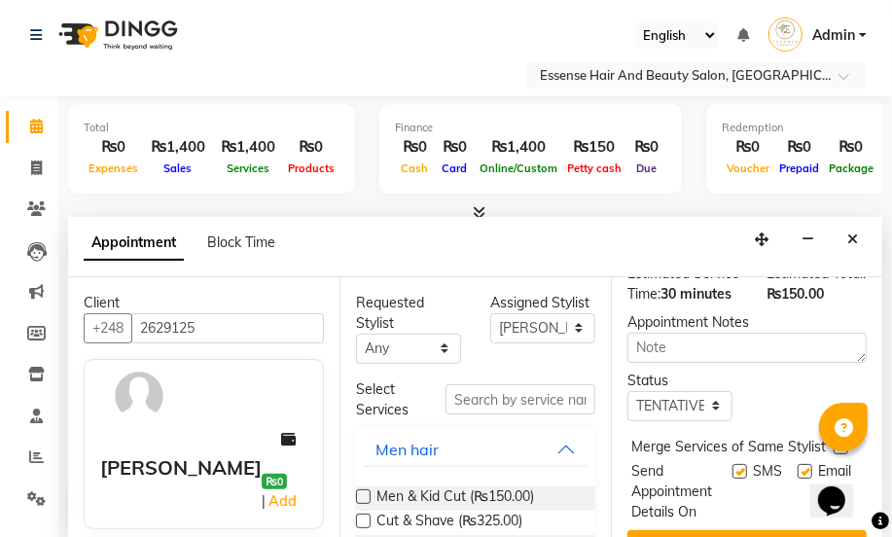
scroll to position [353, 0]
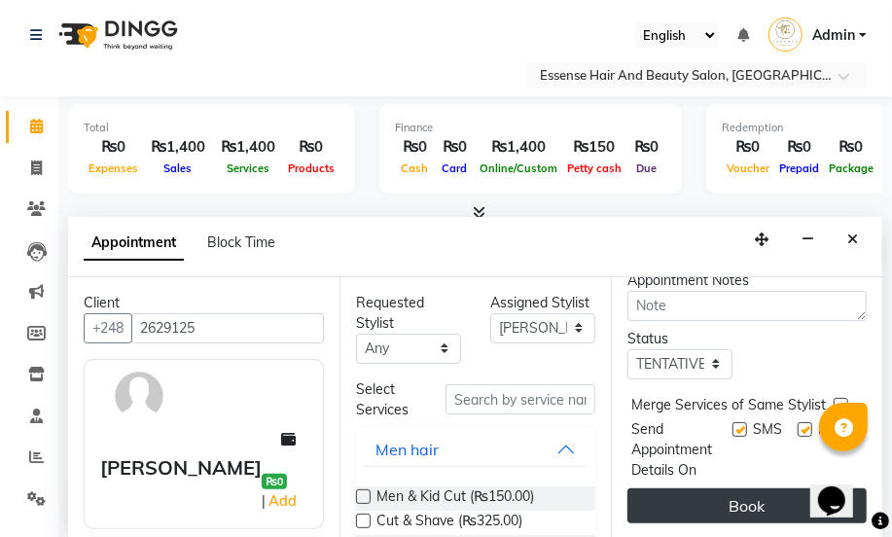
click at [737, 489] on button "Book" at bounding box center [746, 505] width 239 height 35
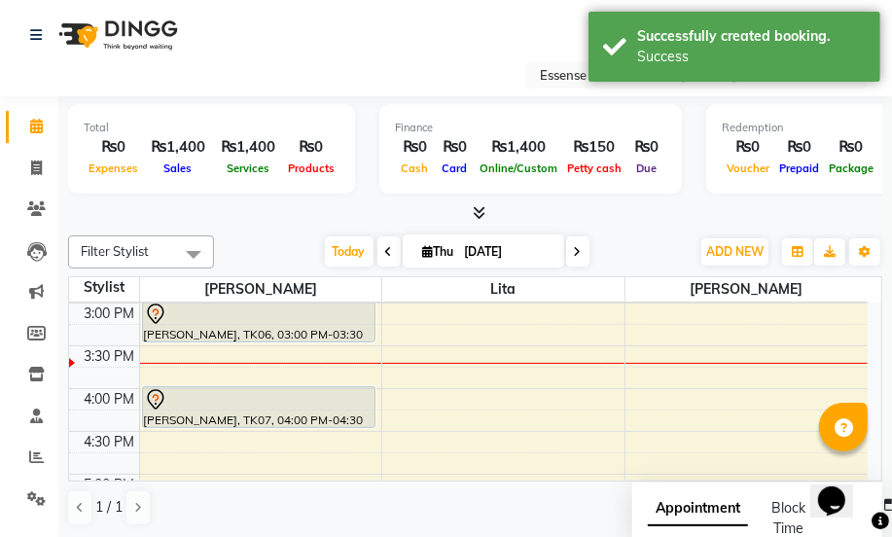
scroll to position [0, 0]
click at [583, 253] on span at bounding box center [577, 251] width 23 height 30
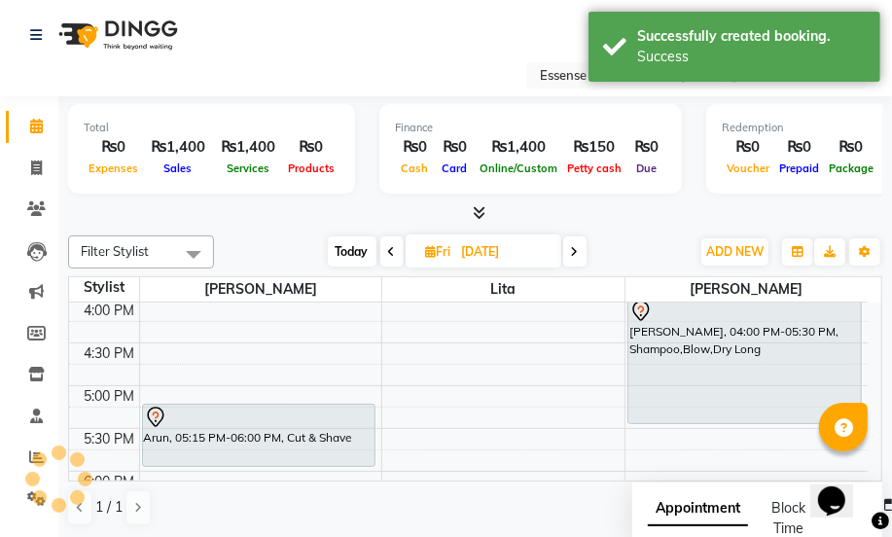
scroll to position [598, 0]
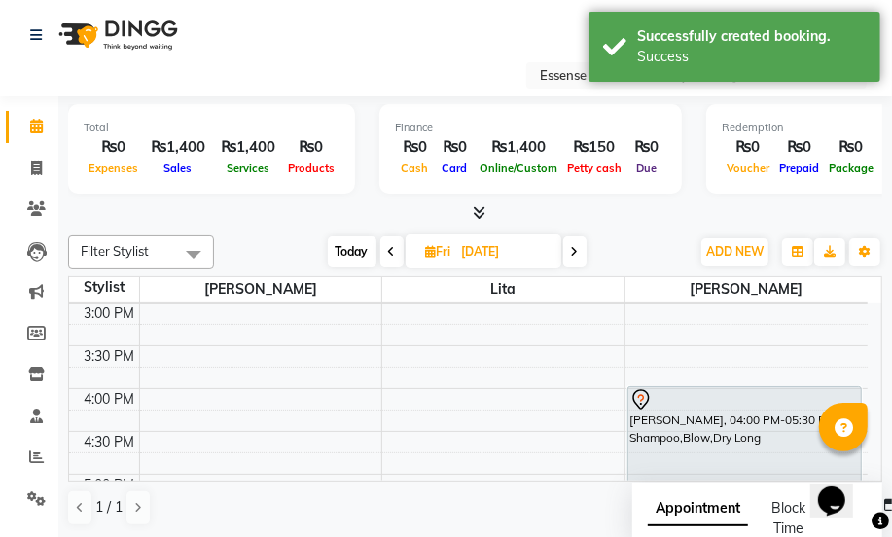
click at [575, 246] on icon at bounding box center [575, 252] width 8 height 12
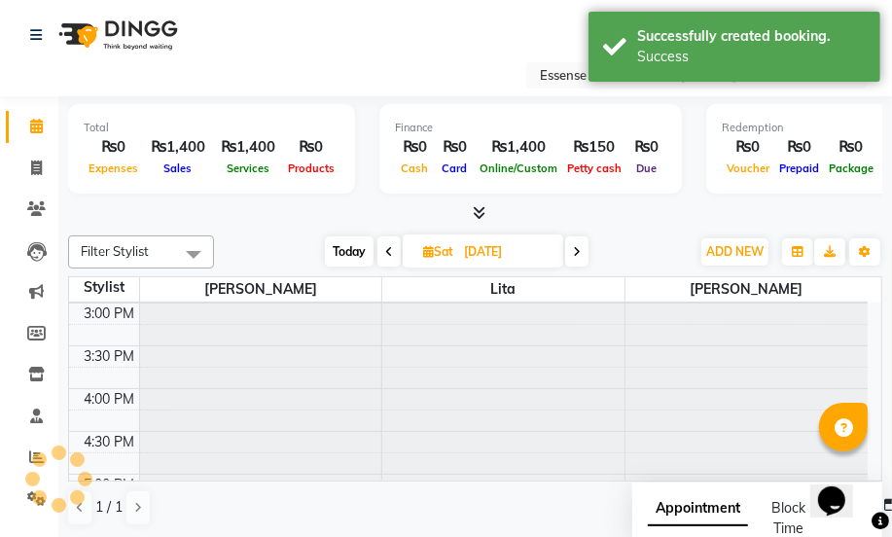
type input "[DATE]"
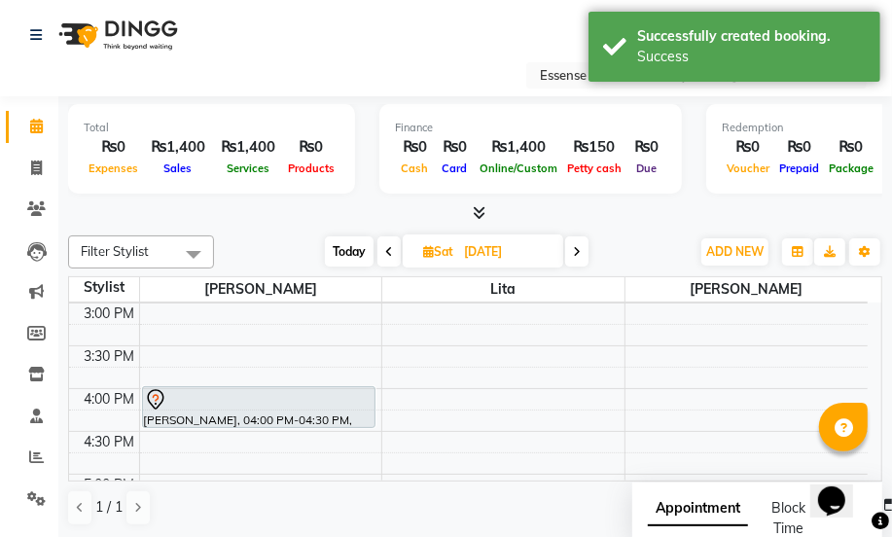
click at [159, 401] on icon at bounding box center [155, 399] width 17 height 20
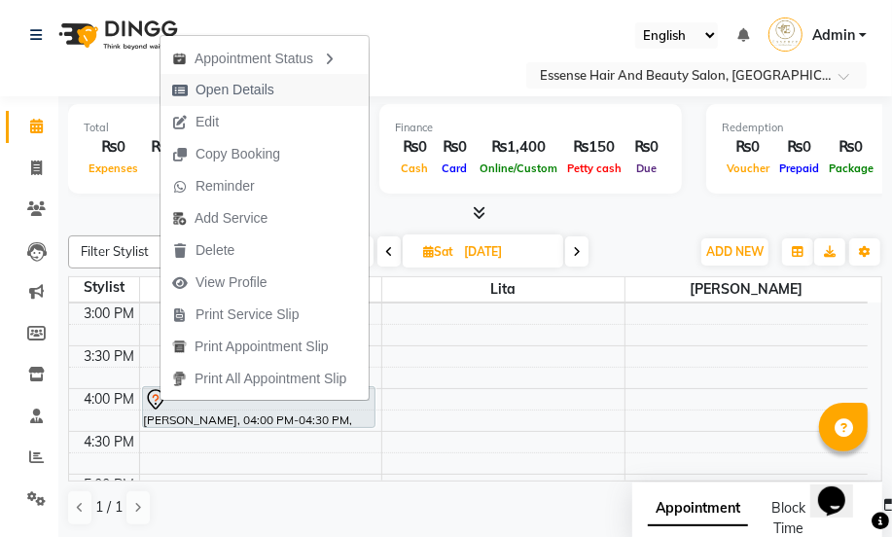
click at [238, 87] on span "Open Details" at bounding box center [234, 90] width 79 height 20
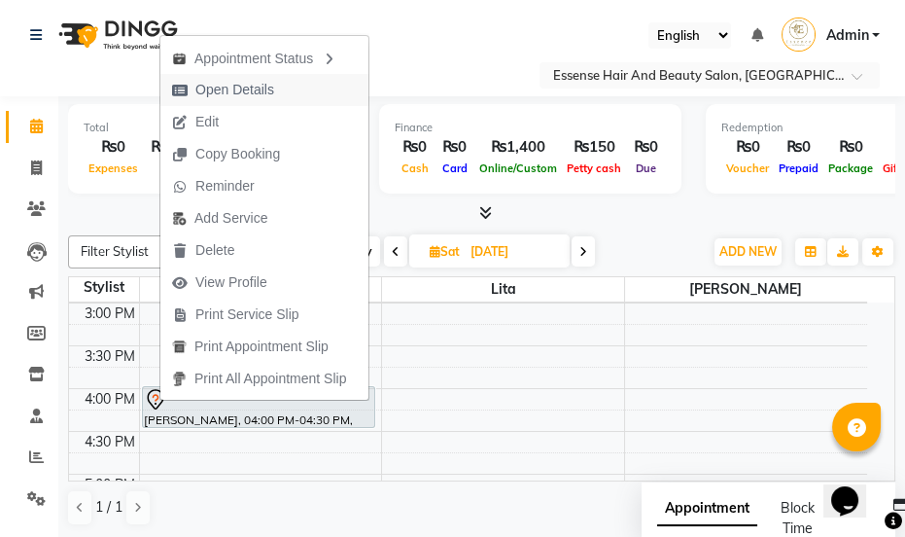
select select "7"
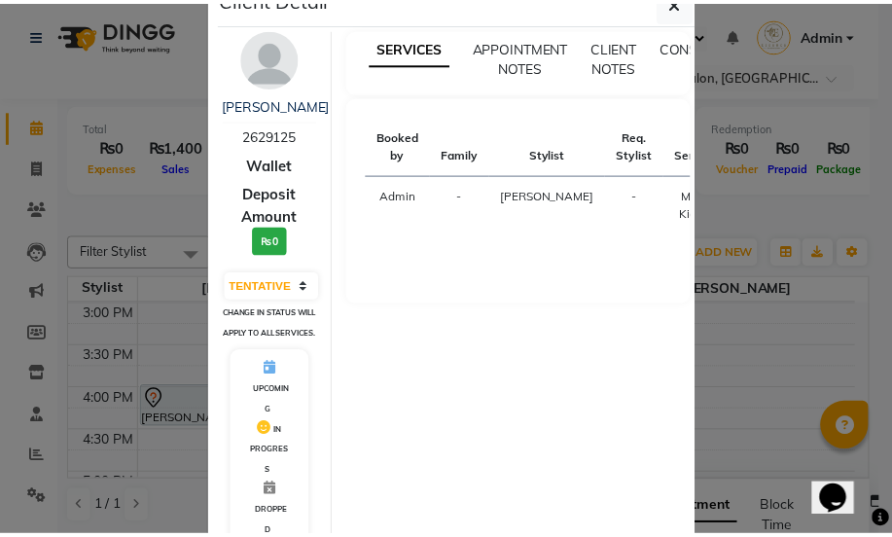
scroll to position [0, 0]
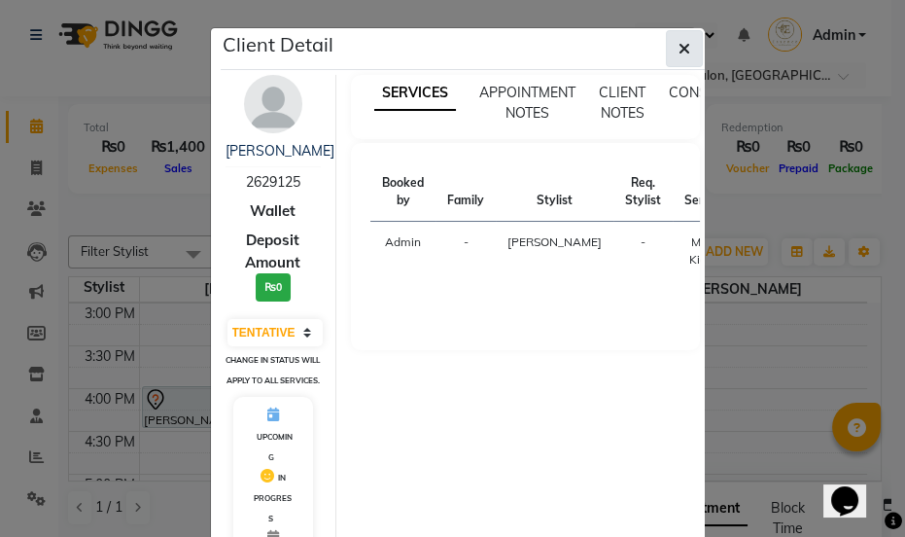
click at [679, 52] on icon "button" at bounding box center [685, 49] width 12 height 16
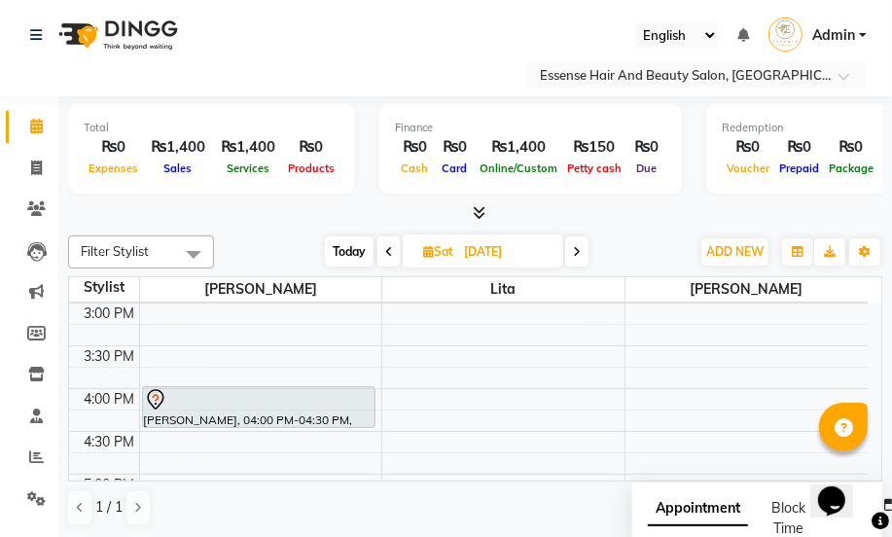
click at [155, 399] on icon at bounding box center [155, 398] width 6 height 8
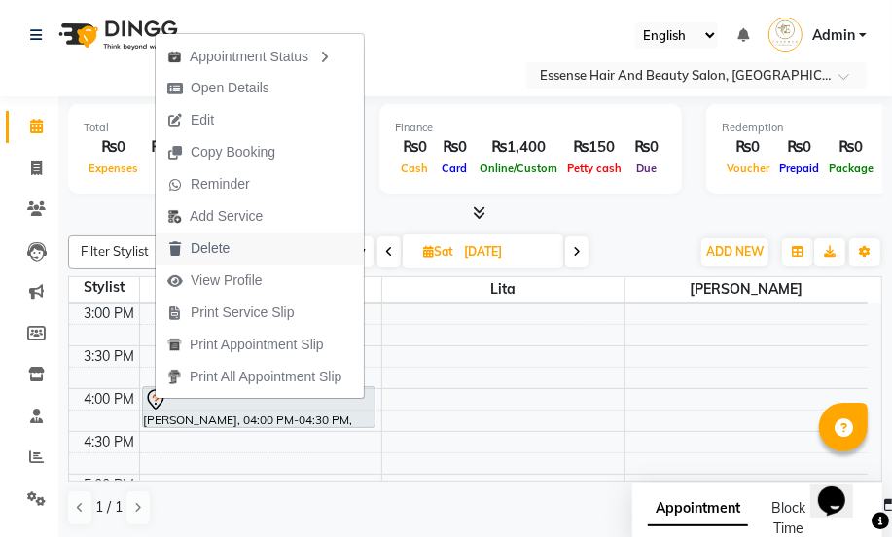
click at [203, 250] on span "Delete" at bounding box center [210, 248] width 39 height 20
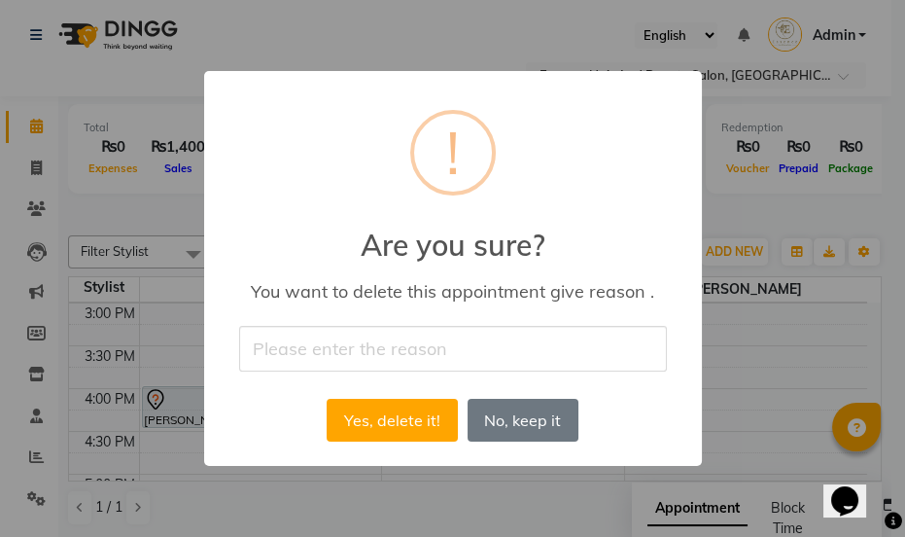
type input "nil"
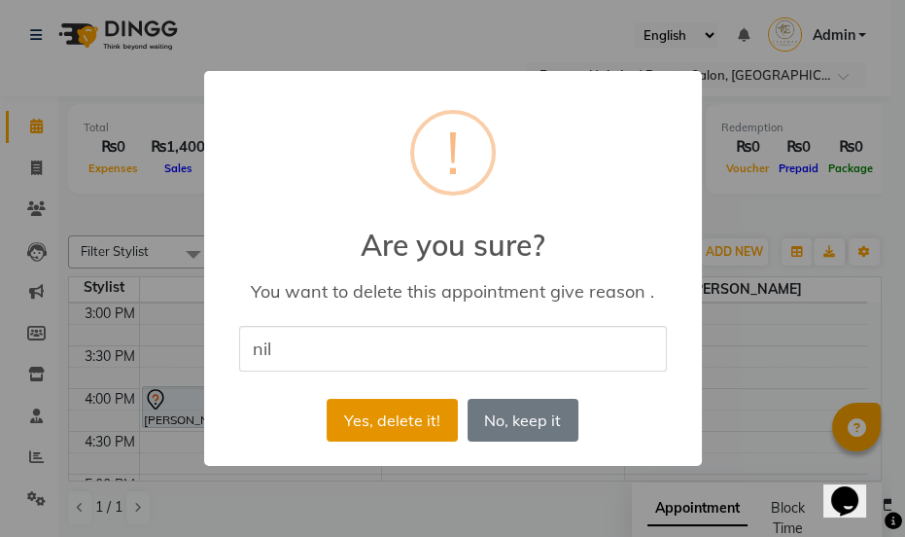
click at [354, 437] on button "Yes, delete it!" at bounding box center [392, 420] width 130 height 43
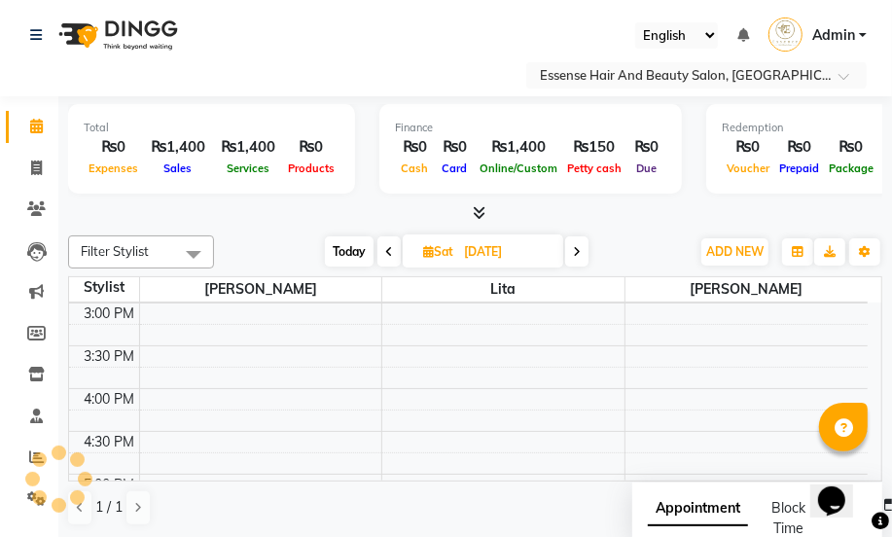
click at [355, 258] on span "Today" at bounding box center [349, 251] width 49 height 30
type input "[DATE]"
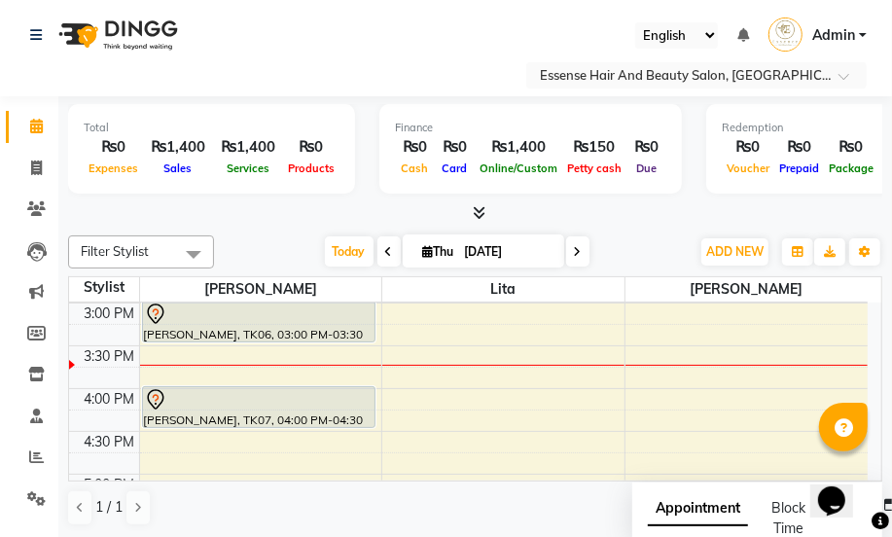
scroll to position [686, 0]
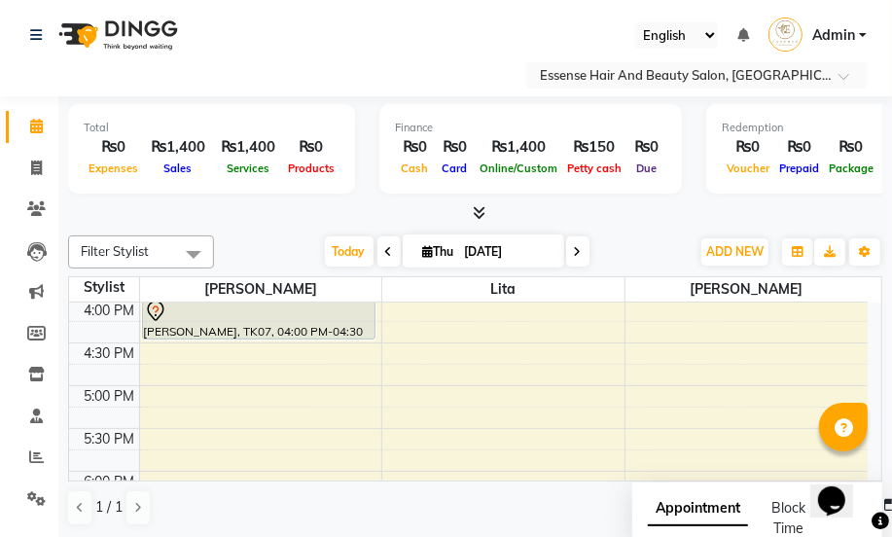
click at [151, 416] on div "8:00 AM 8:30 AM 9:00 AM 9:30 AM 10:00 AM 10:30 AM 11:00 AM 11:30 AM 12:00 PM 12…" at bounding box center [468, 171] width 798 height 1111
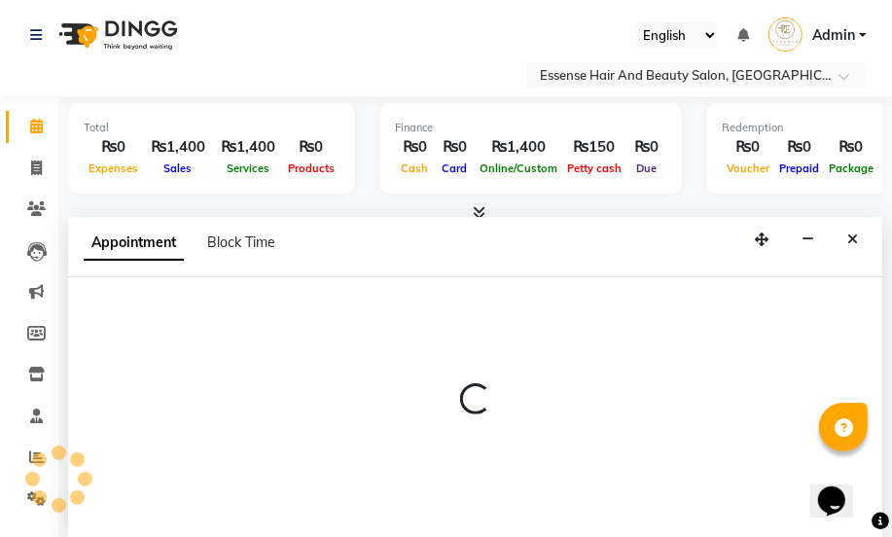
select select "81254"
select select "tentative"
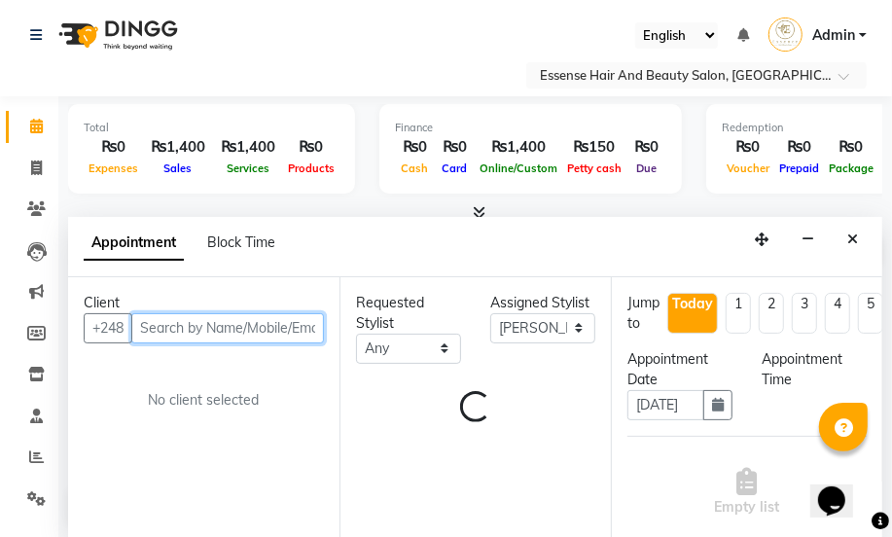
scroll to position [0, 0]
select select "1035"
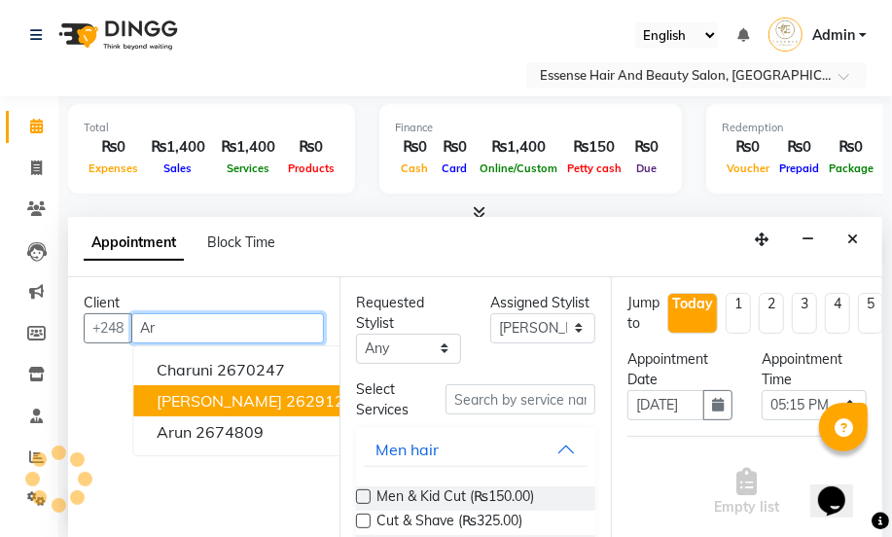
type input "A"
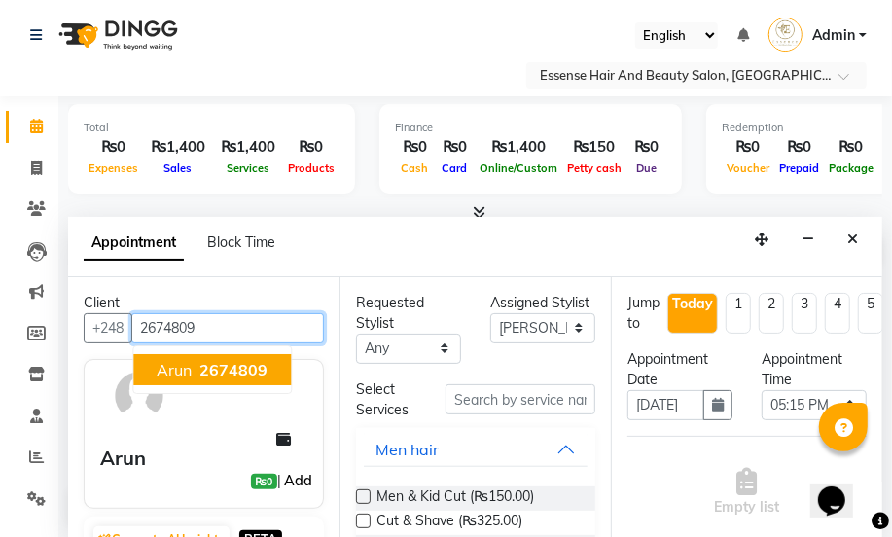
type input "2674809"
click at [285, 480] on link "Add" at bounding box center [298, 480] width 34 height 23
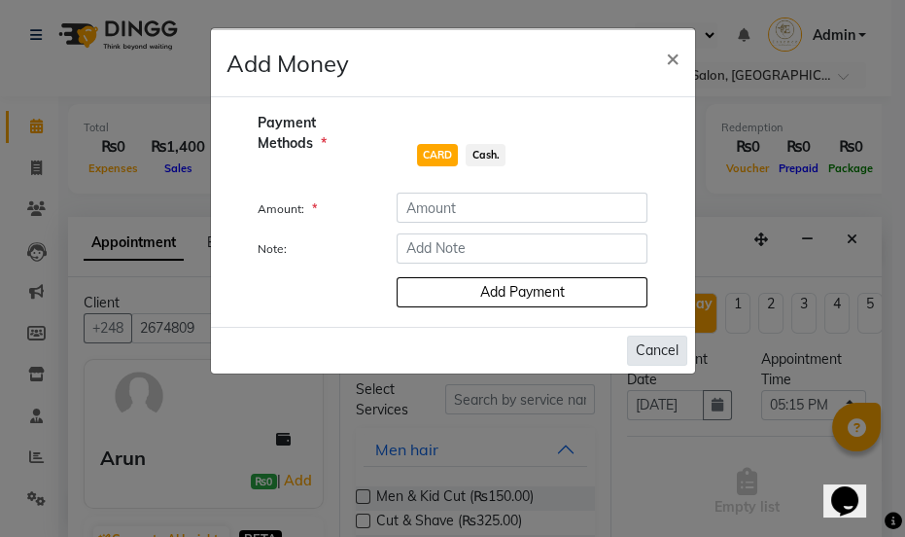
click at [665, 357] on button "Cancel" at bounding box center [657, 350] width 60 height 30
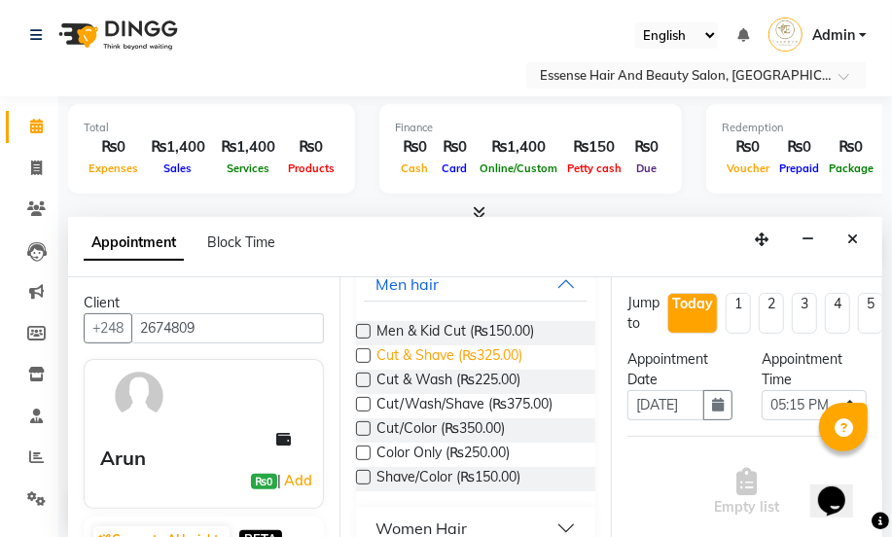
scroll to position [176, 0]
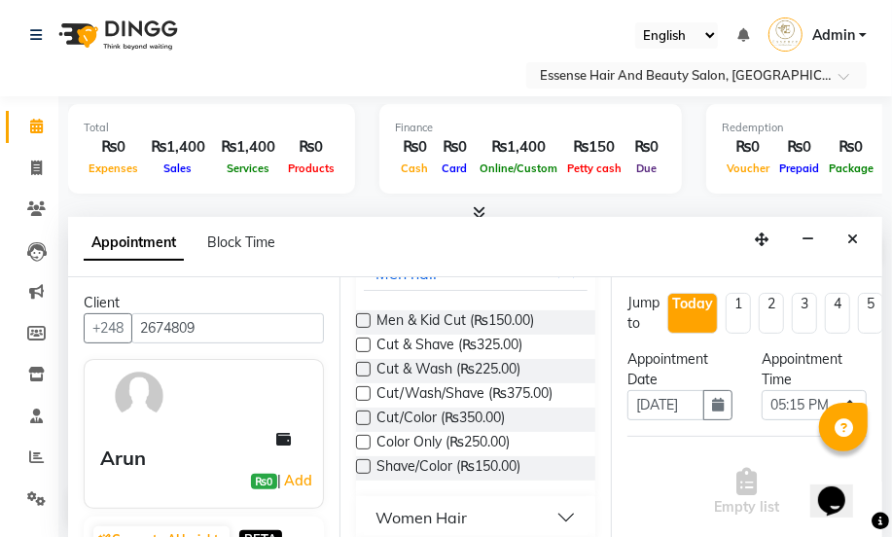
click at [363, 338] on label at bounding box center [363, 344] width 15 height 15
click at [363, 340] on input "checkbox" at bounding box center [362, 346] width 13 height 13
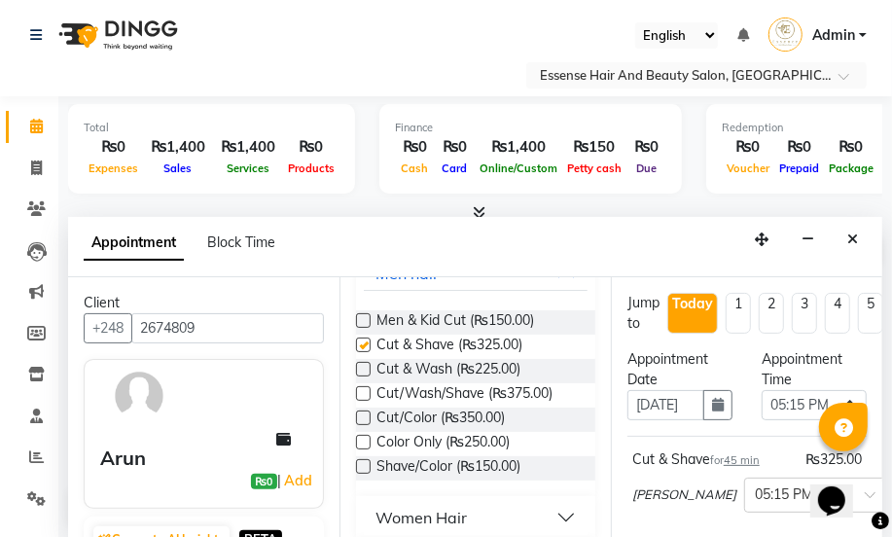
checkbox input "false"
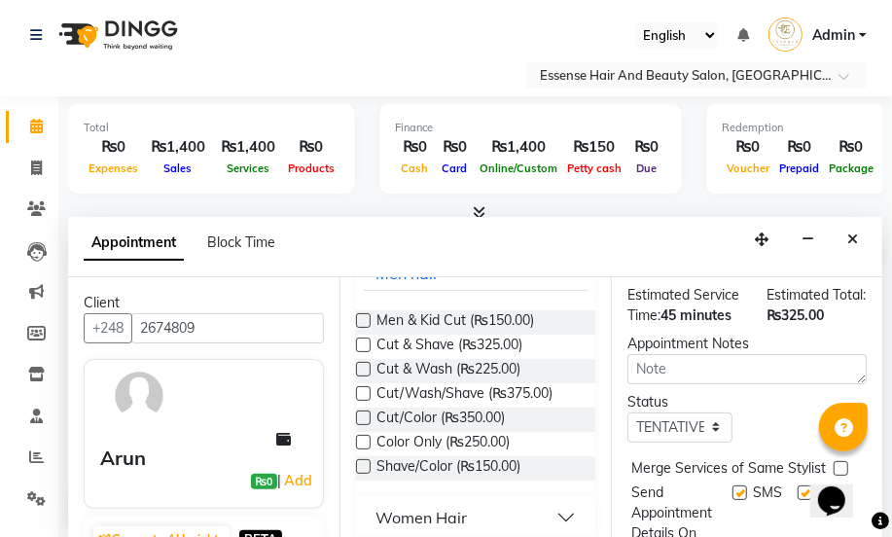
scroll to position [361, 0]
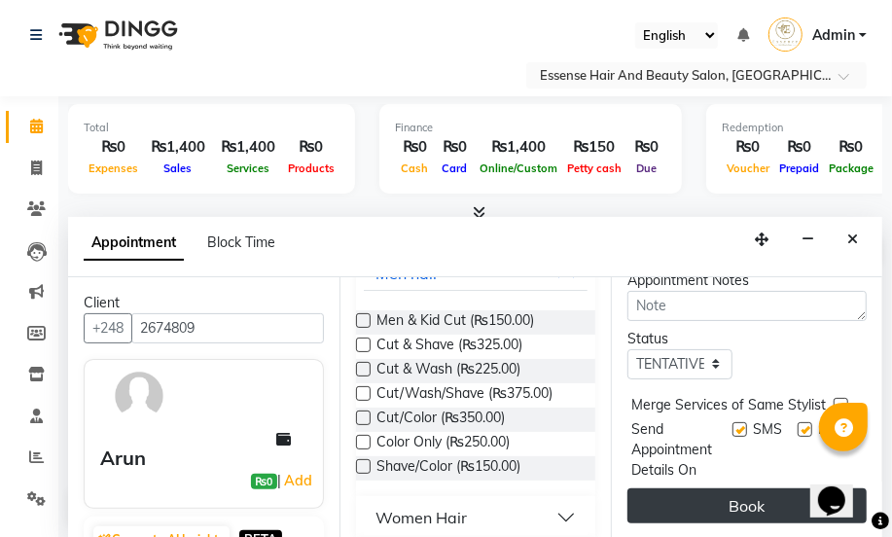
click at [730, 492] on button "Book" at bounding box center [746, 505] width 239 height 35
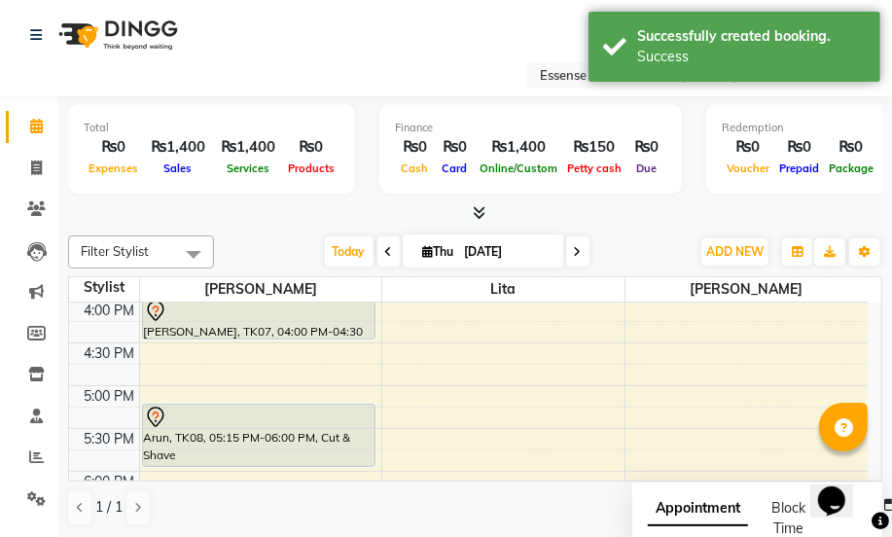
scroll to position [0, 0]
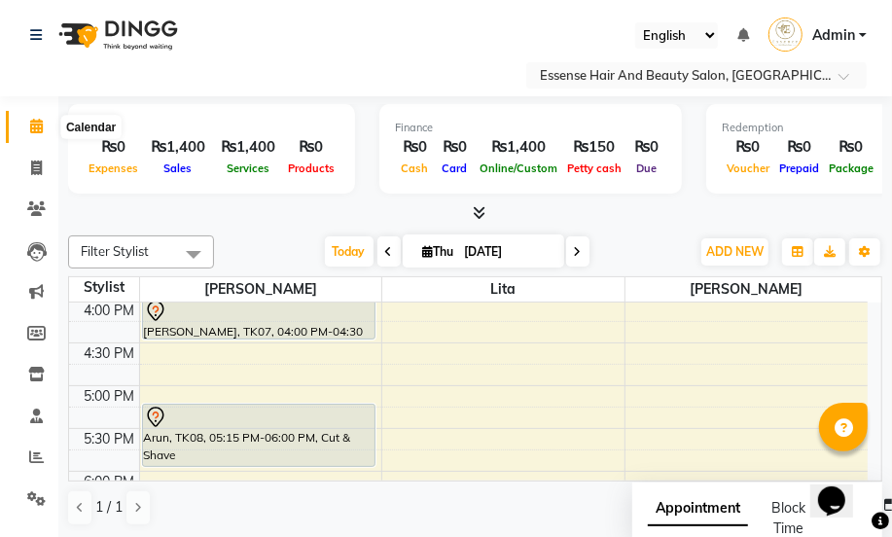
click at [35, 125] on icon at bounding box center [36, 126] width 13 height 15
click at [581, 250] on icon at bounding box center [578, 252] width 8 height 12
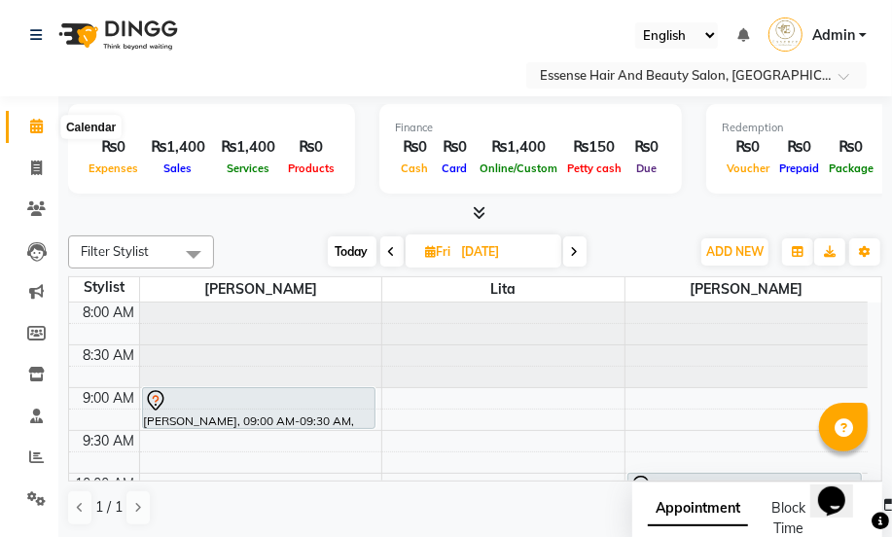
click at [36, 121] on icon at bounding box center [36, 126] width 13 height 15
click at [574, 249] on icon at bounding box center [575, 252] width 8 height 12
type input "[DATE]"
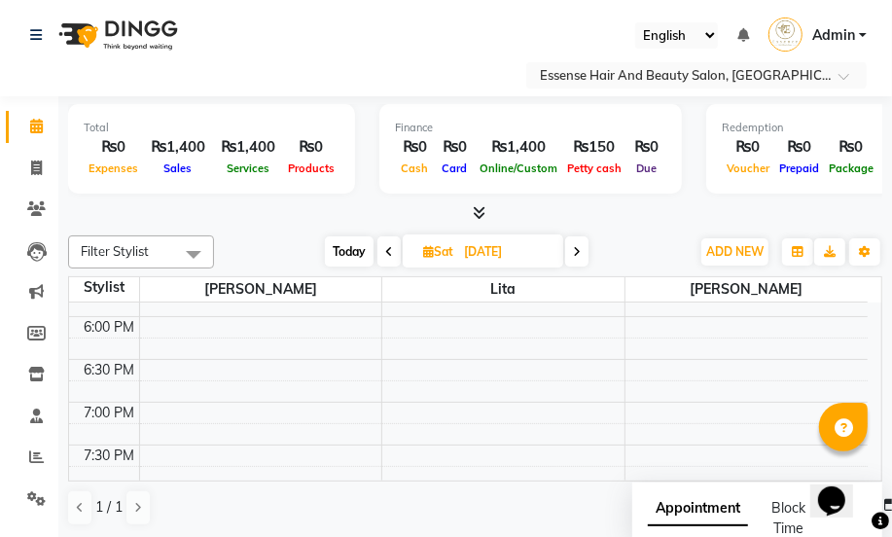
scroll to position [753, 0]
click at [155, 371] on div "8:00 AM 8:30 AM 9:00 AM 9:30 AM 10:00 AM 10:30 AM 11:00 AM 11:30 AM 12:00 PM 12…" at bounding box center [468, 105] width 798 height 1111
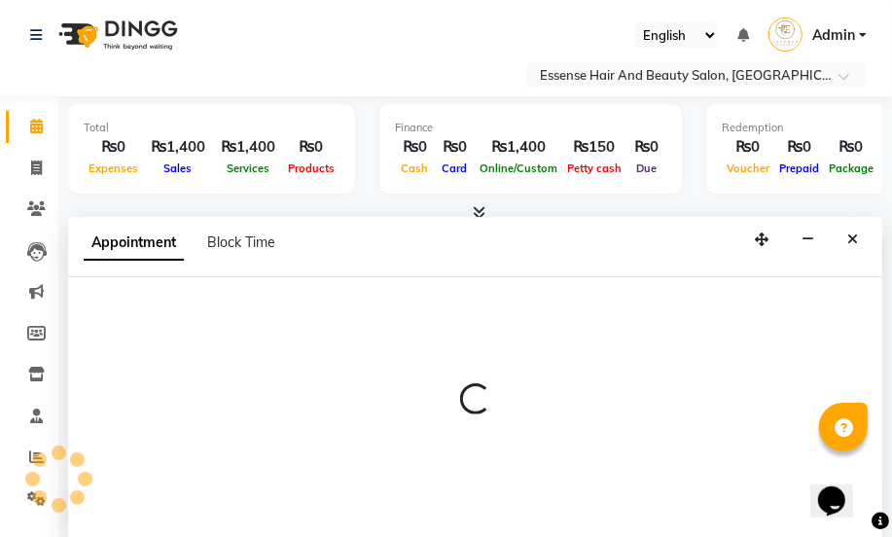
select select "81254"
select select "1050"
select select "tentative"
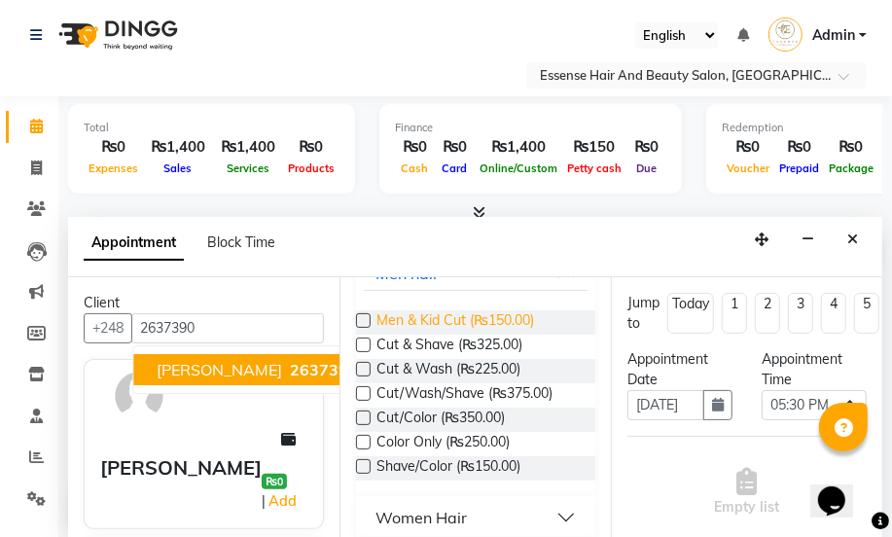
scroll to position [264, 0]
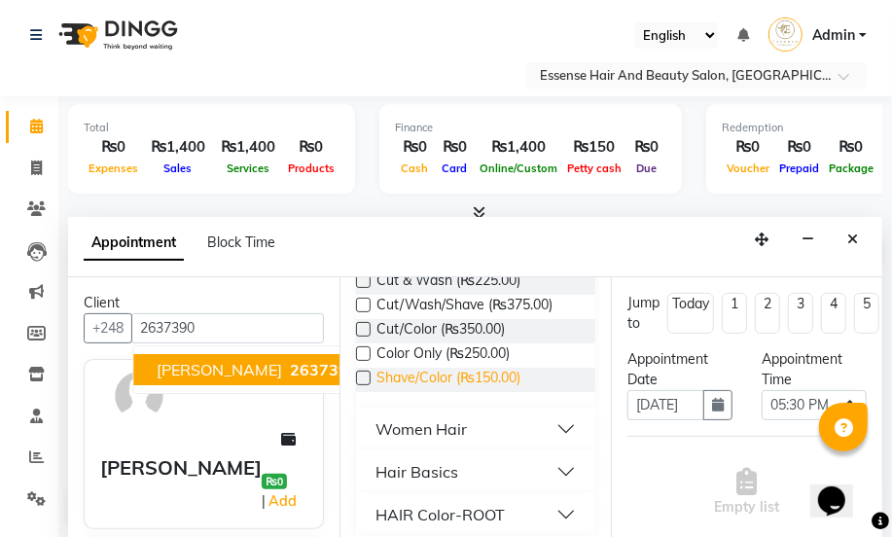
type input "2637390"
click at [427, 373] on span "Shave/Color (₨150.00)" at bounding box center [448, 380] width 144 height 24
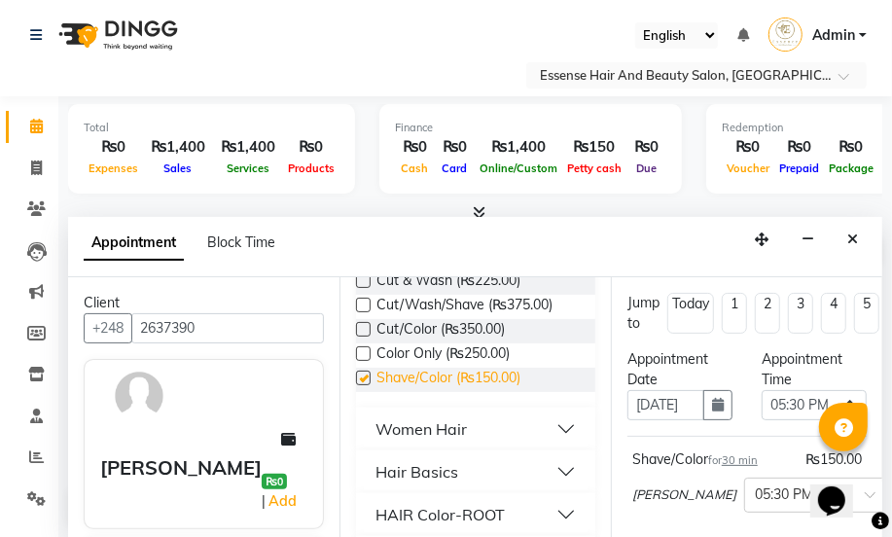
checkbox input "false"
click at [282, 489] on link "Add" at bounding box center [282, 500] width 34 height 23
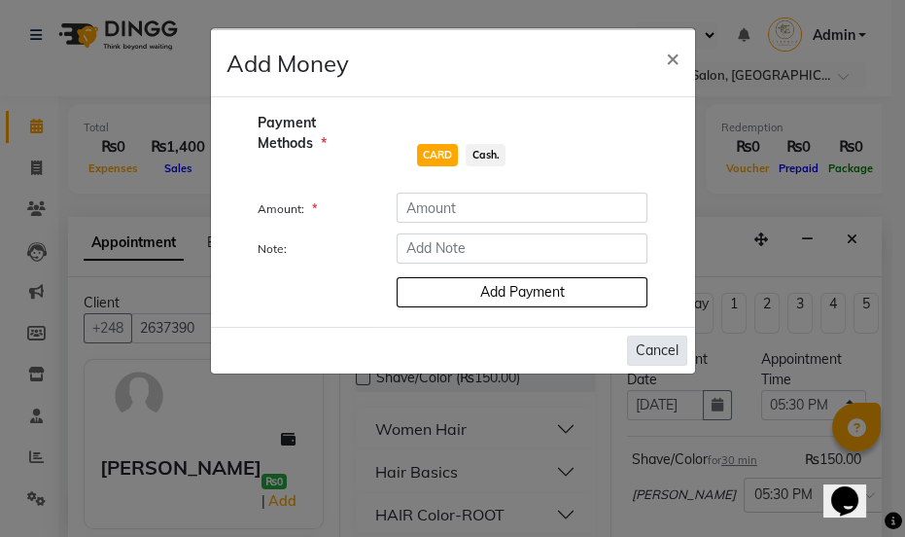
click at [650, 348] on button "Cancel" at bounding box center [657, 350] width 60 height 30
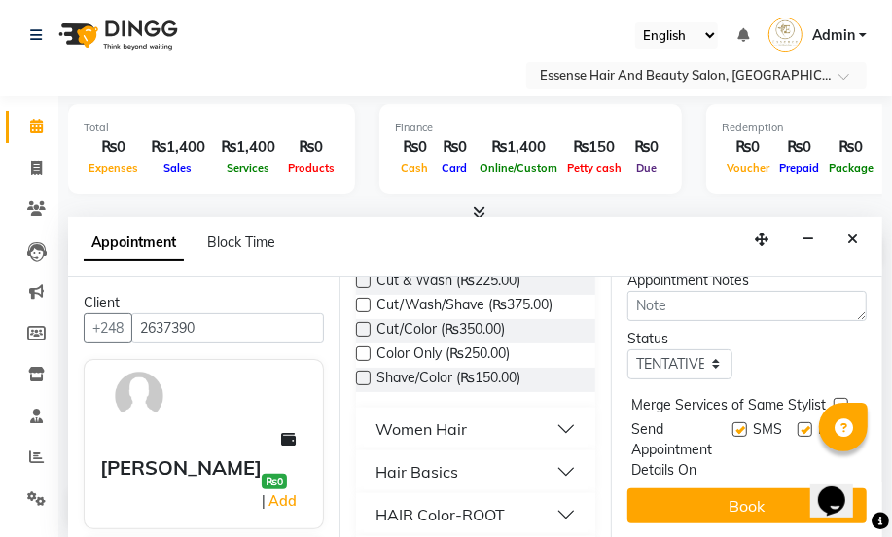
scroll to position [353, 0]
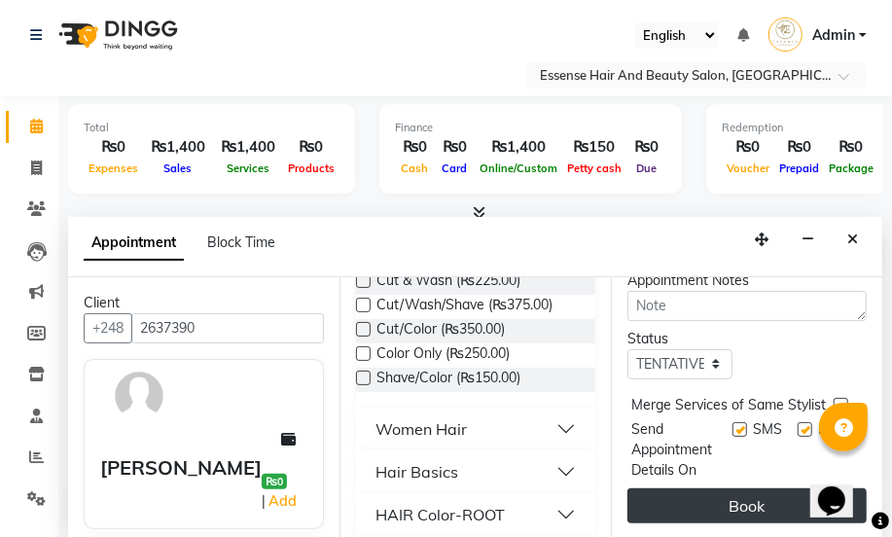
click at [733, 498] on button "Book" at bounding box center [746, 505] width 239 height 35
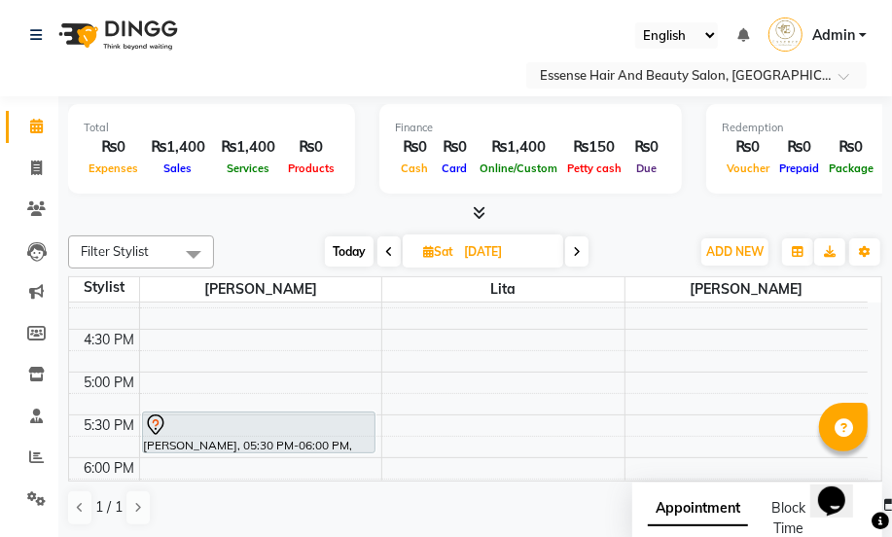
scroll to position [576, 0]
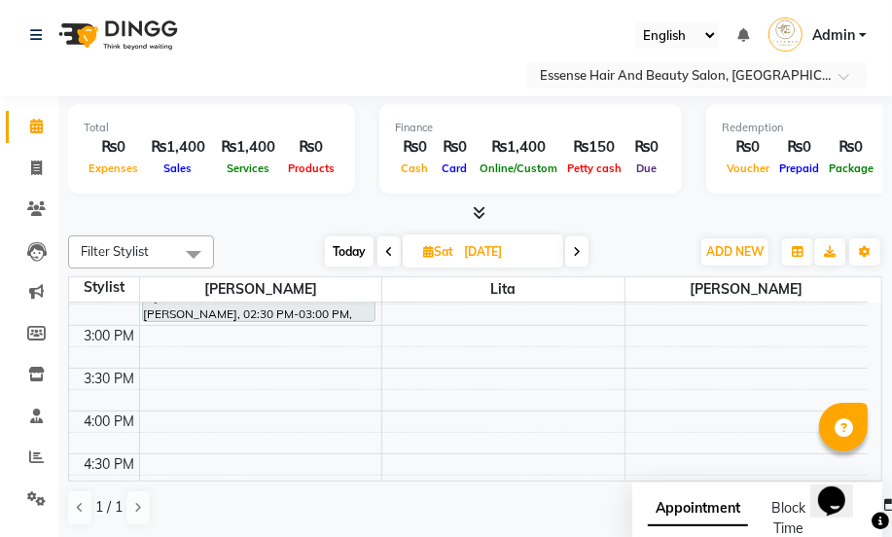
click at [152, 419] on div "8:00 AM 8:30 AM 9:00 AM 9:30 AM 10:00 AM 10:30 AM 11:00 AM 11:30 AM 12:00 PM 12…" at bounding box center [468, 282] width 798 height 1111
select select "81254"
select select "tentative"
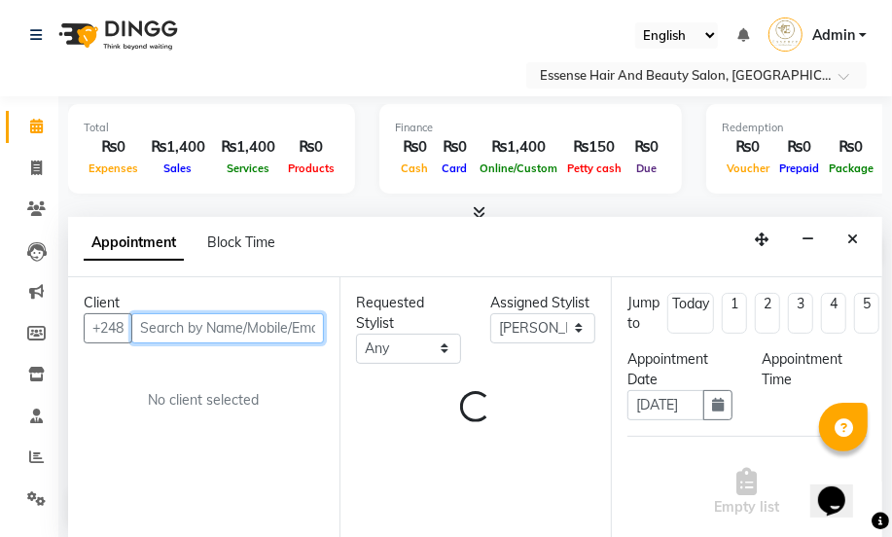
scroll to position [0, 0]
select select "960"
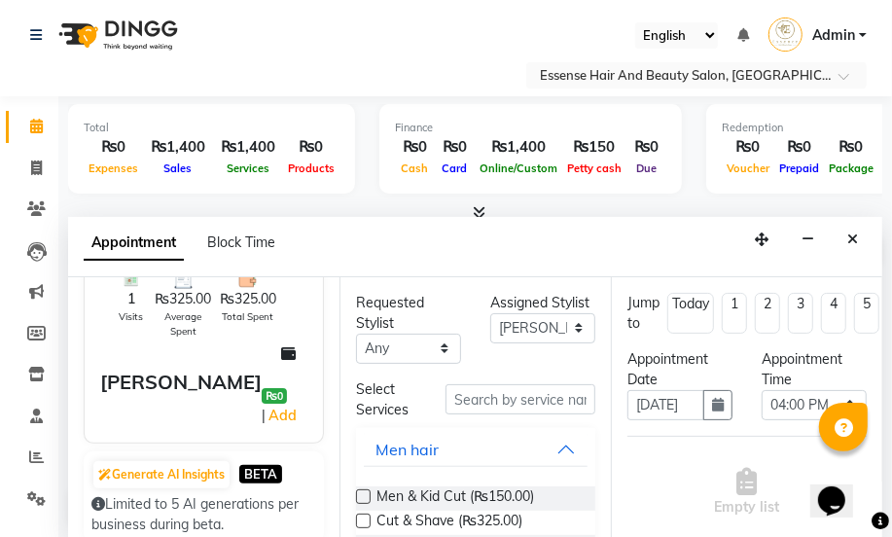
scroll to position [176, 0]
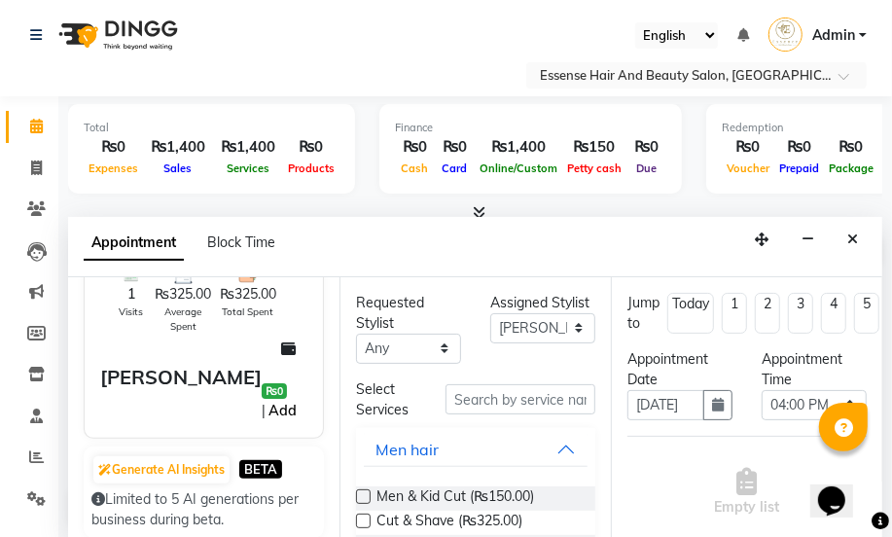
type input "2711715"
click at [280, 399] on link "Add" at bounding box center [282, 410] width 34 height 23
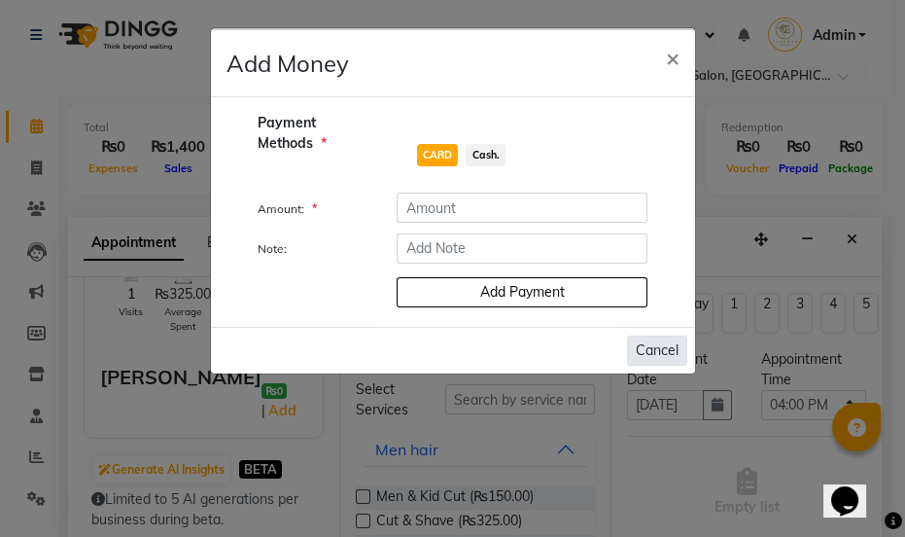
click at [656, 350] on button "Cancel" at bounding box center [657, 350] width 60 height 30
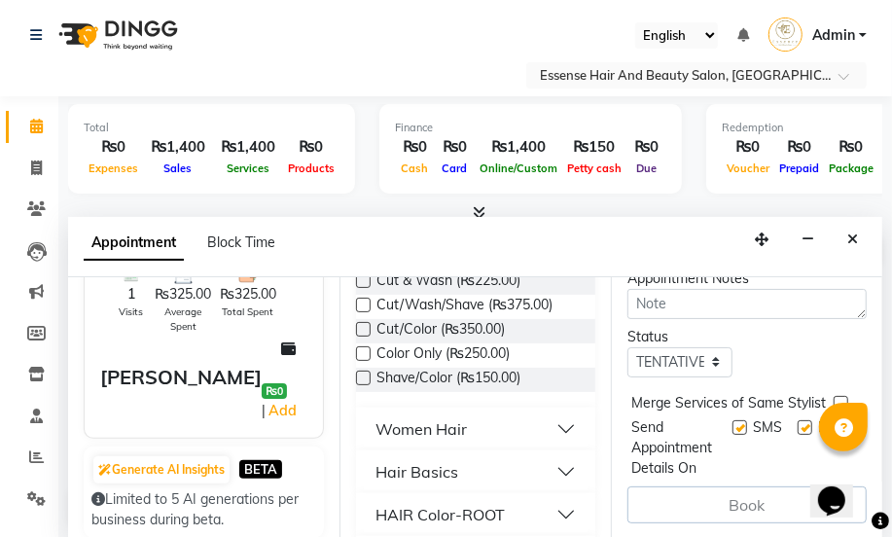
scroll to position [353, 0]
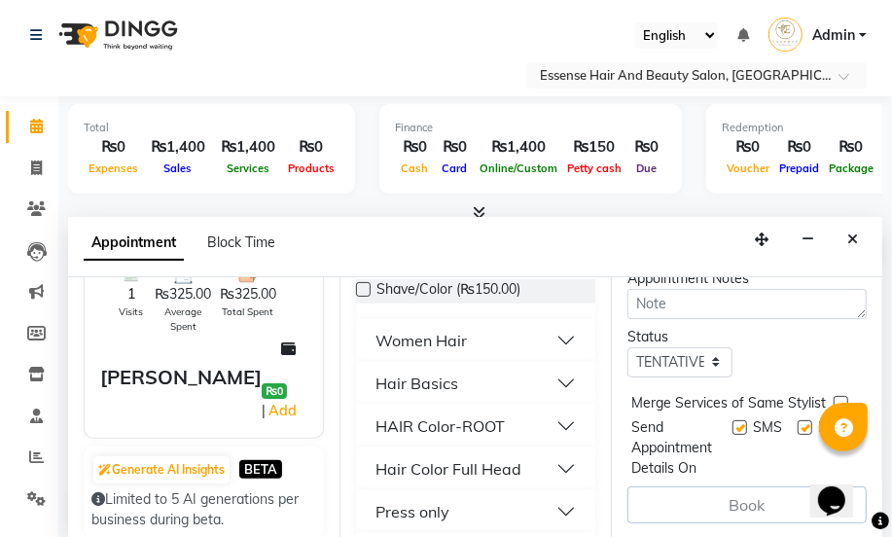
click at [437, 386] on div "Hair Basics" at bounding box center [416, 382] width 83 height 23
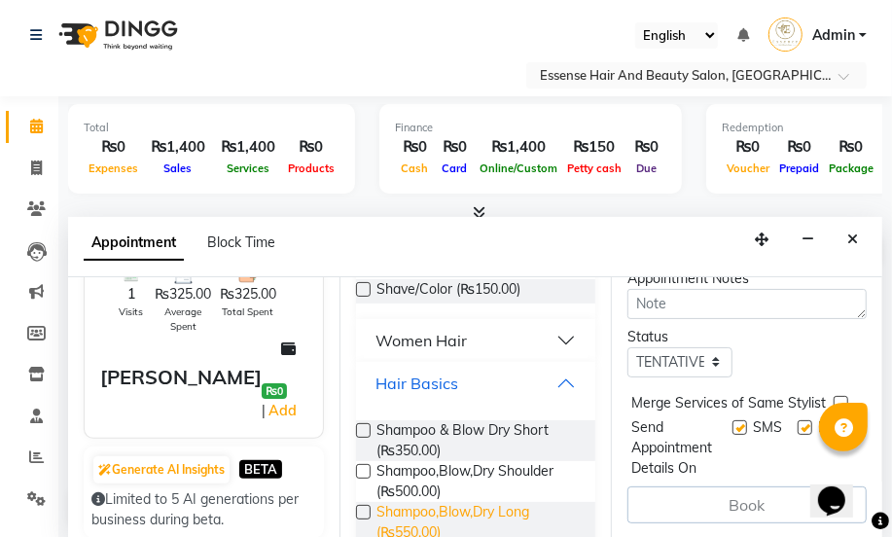
scroll to position [441, 0]
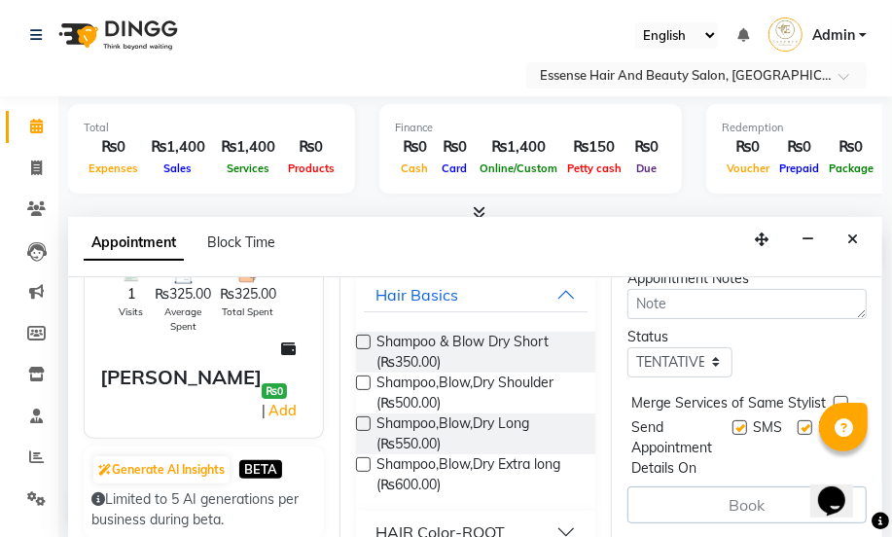
click at [365, 464] on label at bounding box center [363, 464] width 15 height 15
click at [365, 464] on input "checkbox" at bounding box center [362, 466] width 13 height 13
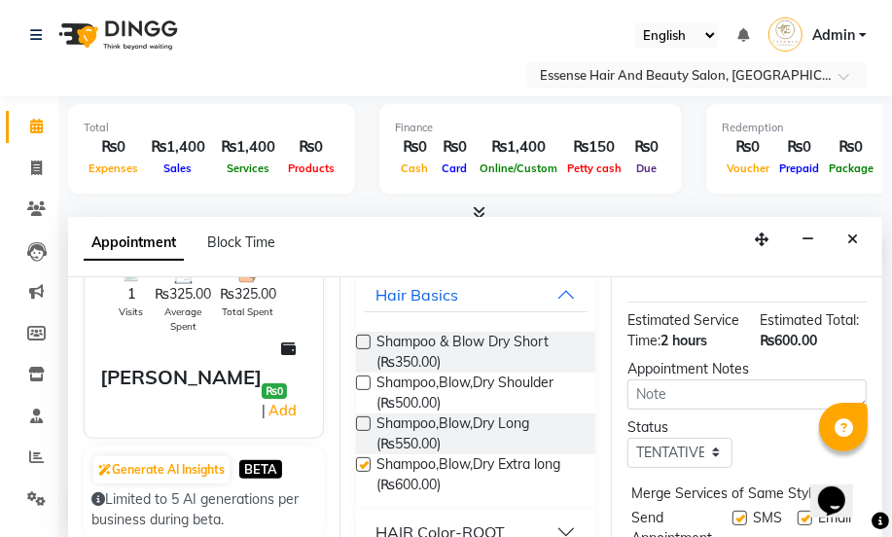
scroll to position [402, 0]
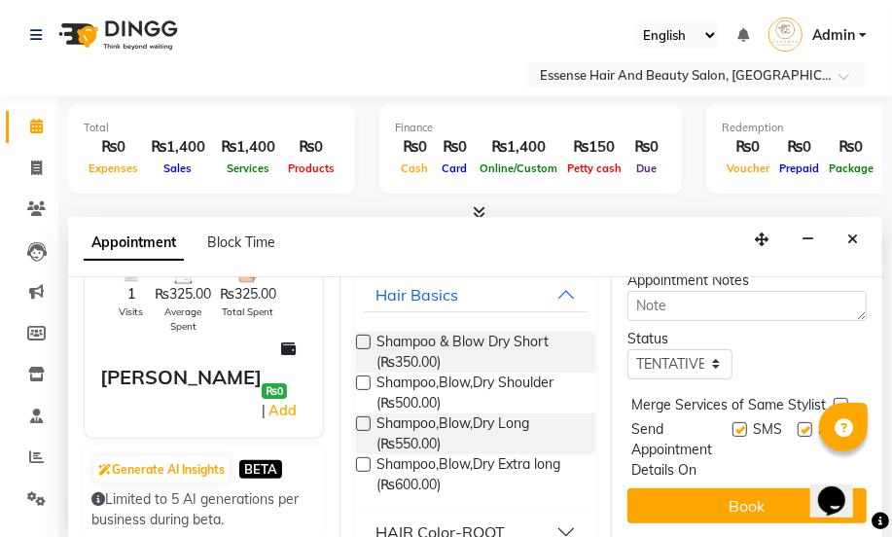
checkbox input "false"
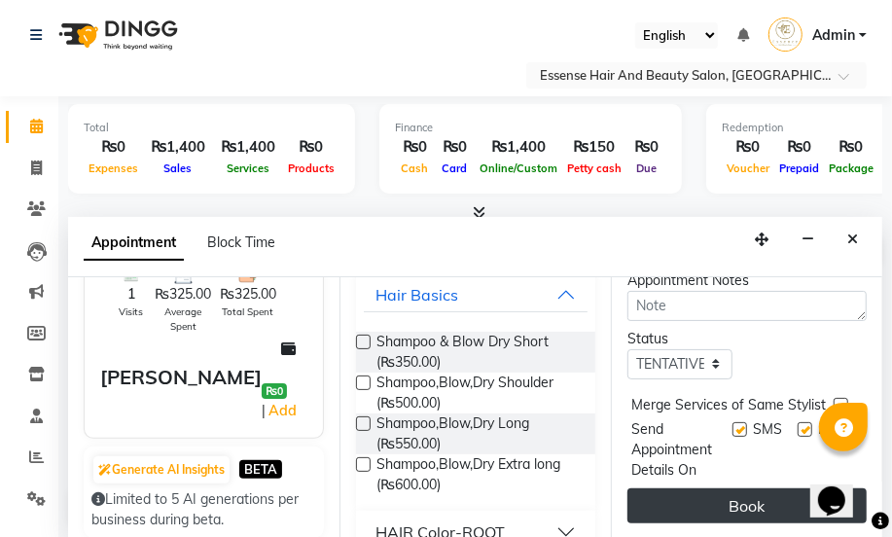
click at [740, 493] on button "Book" at bounding box center [746, 505] width 239 height 35
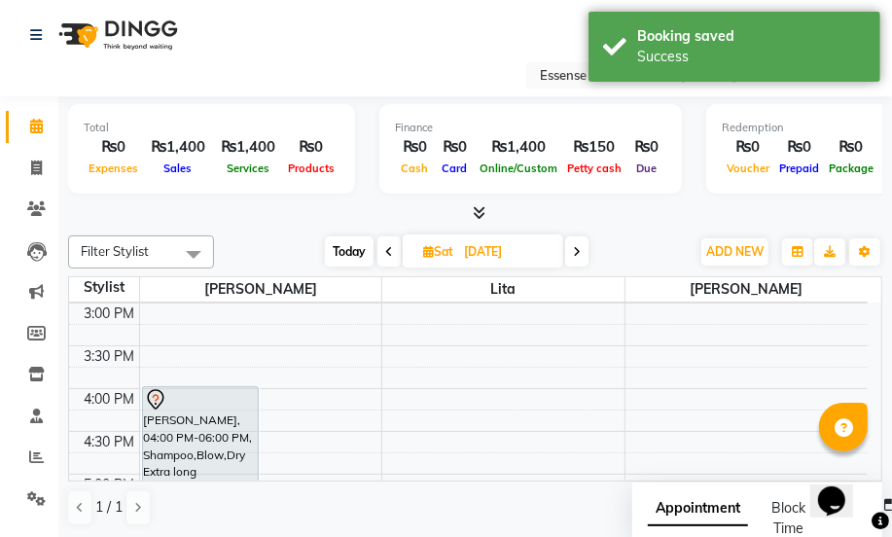
scroll to position [664, 0]
